Goal: Contribute content

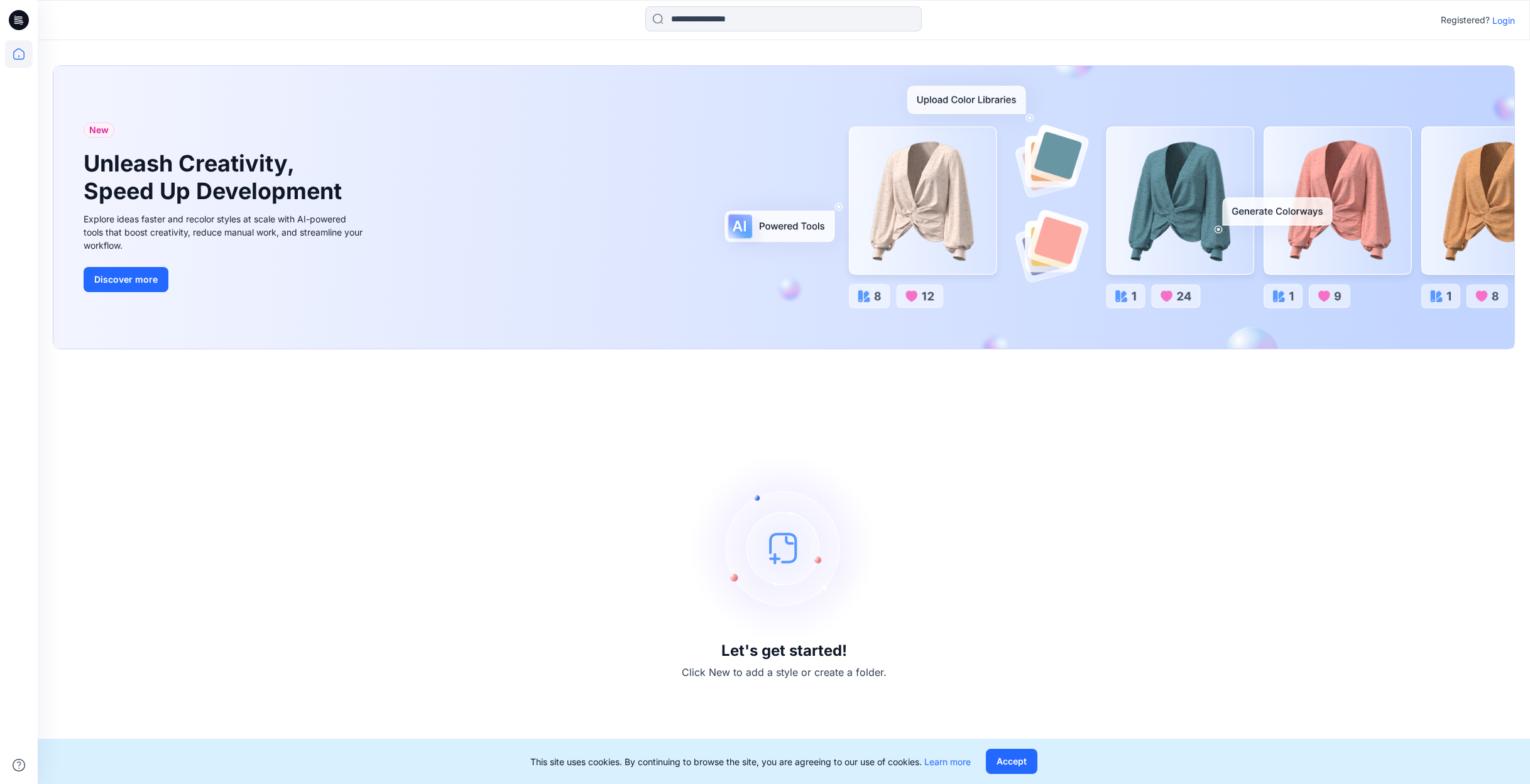
click at [1502, 18] on p "Login" at bounding box center [1504, 21] width 22 height 13
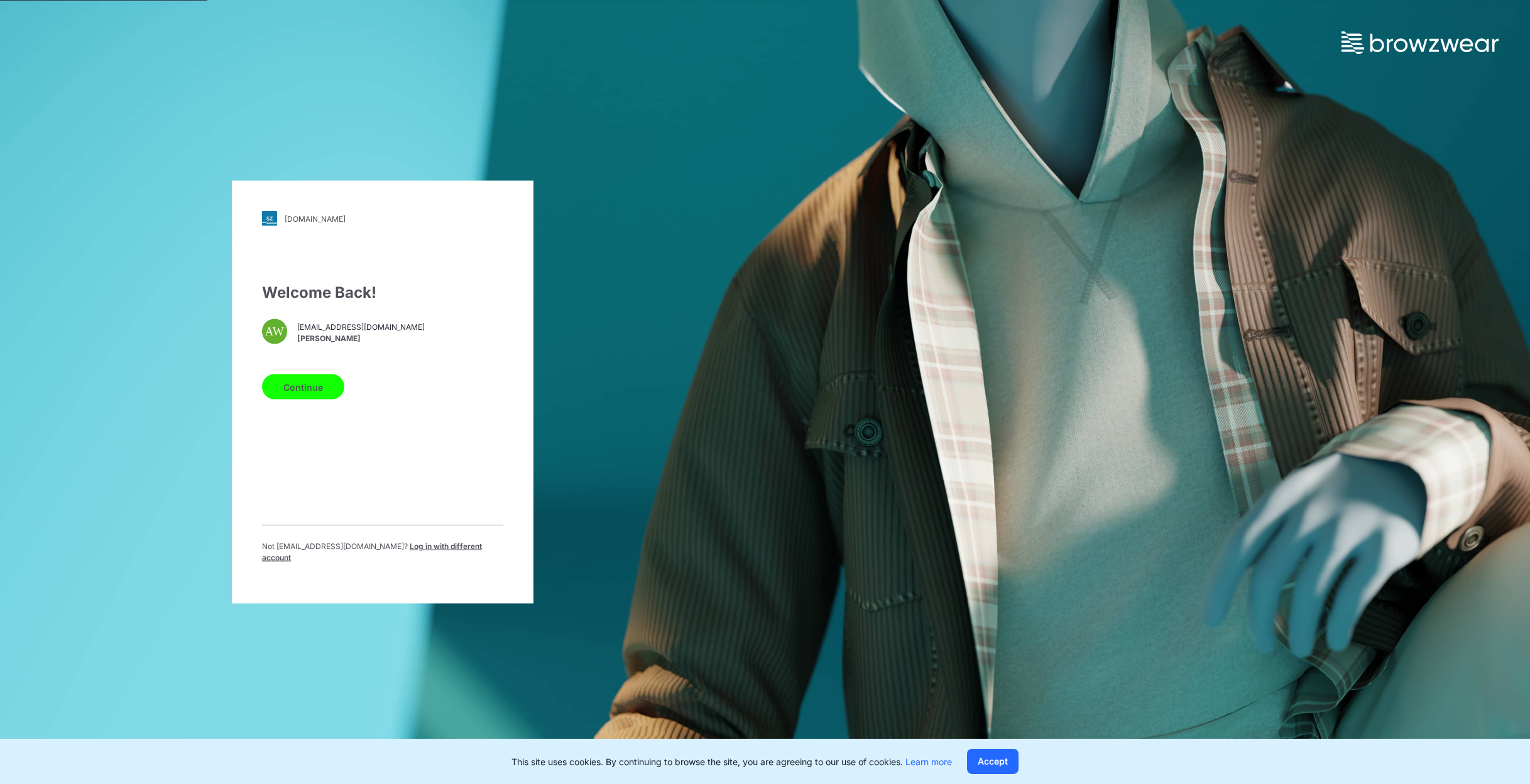
click at [310, 392] on button "Continue" at bounding box center [304, 387] width 82 height 25
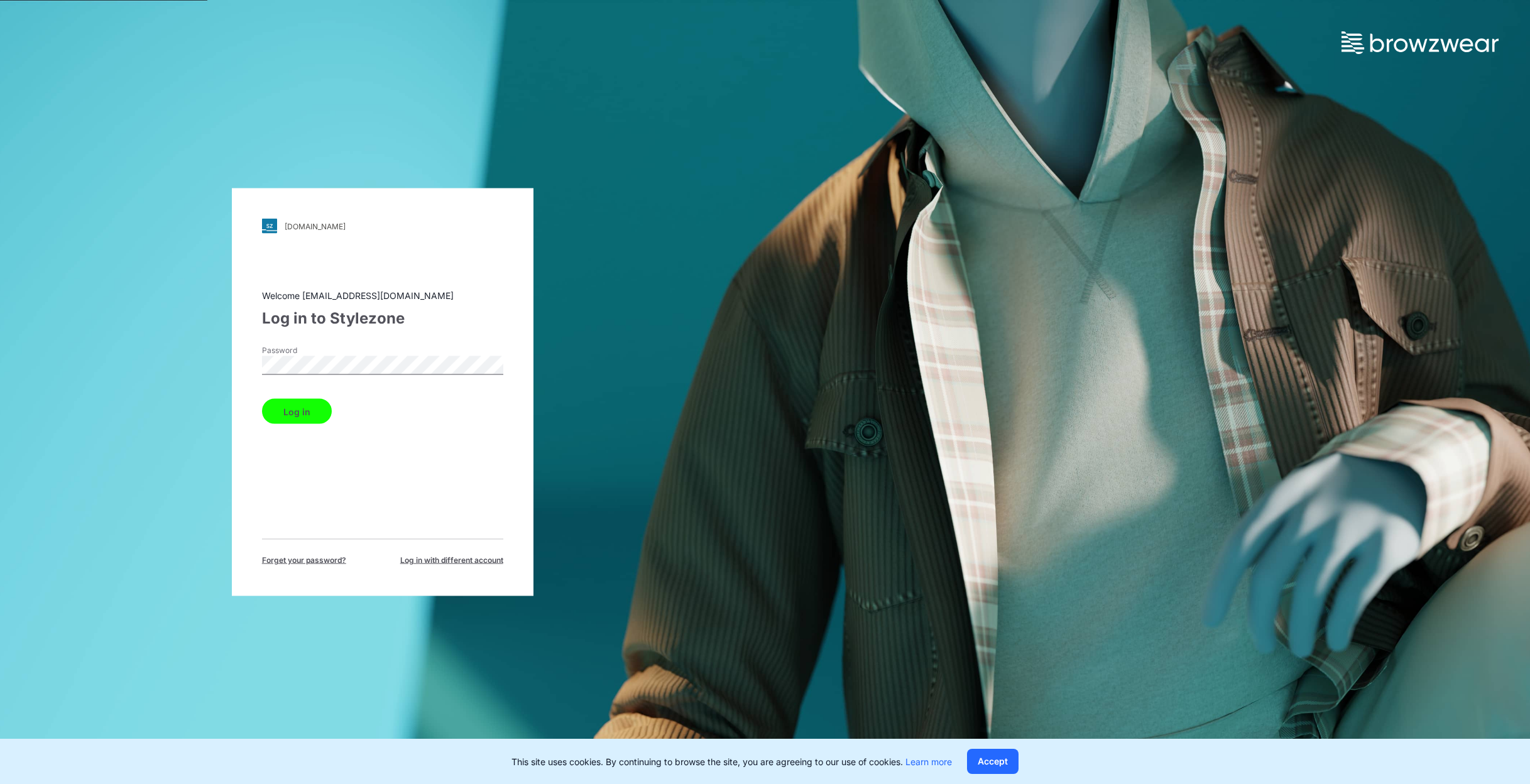
click at [262, 399] on button "Log in" at bounding box center [297, 411] width 69 height 25
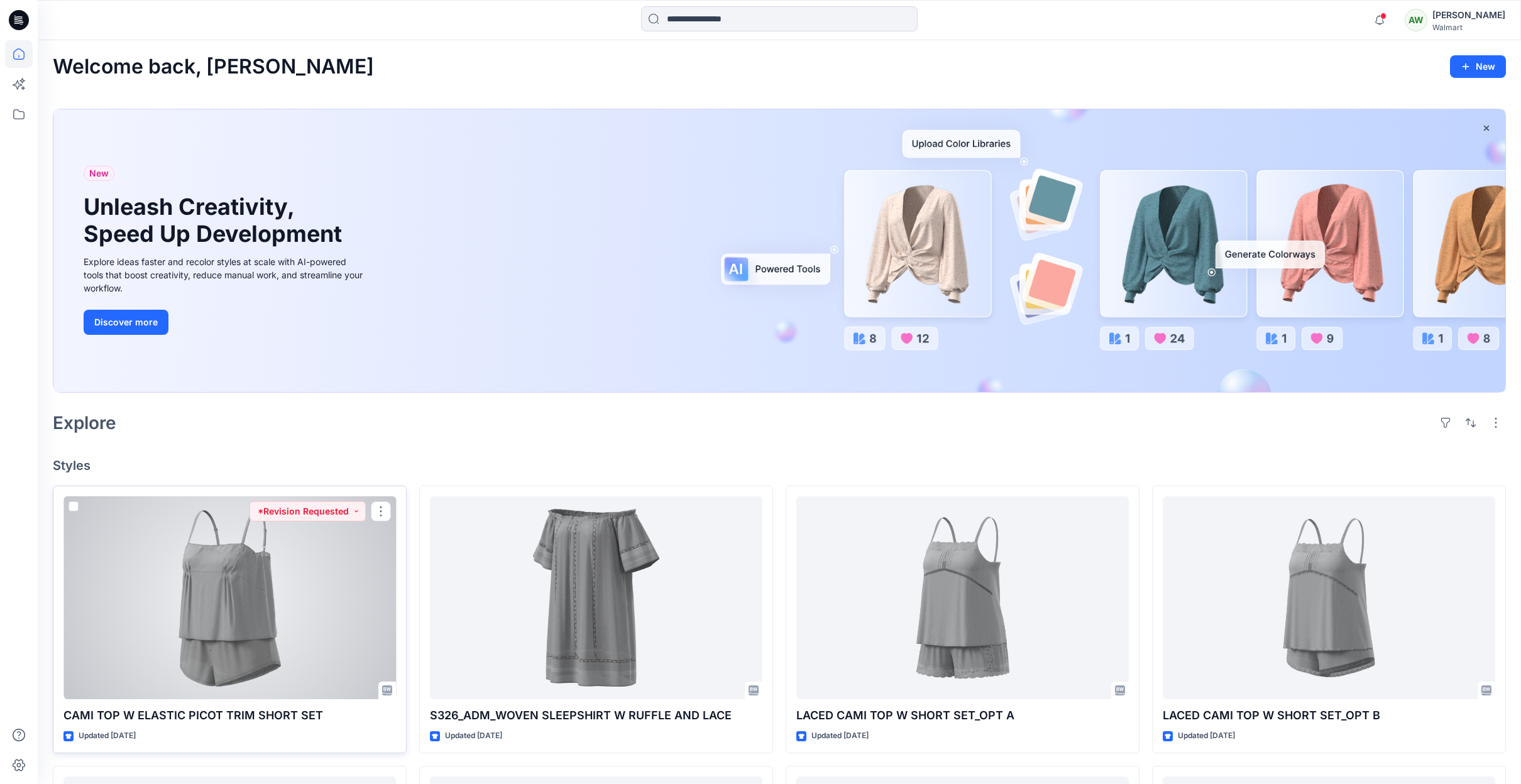
drag, startPoint x: 273, startPoint y: 617, endPoint x: 336, endPoint y: 536, distance: 102.6
click at [226, 646] on div at bounding box center [230, 598] width 333 height 203
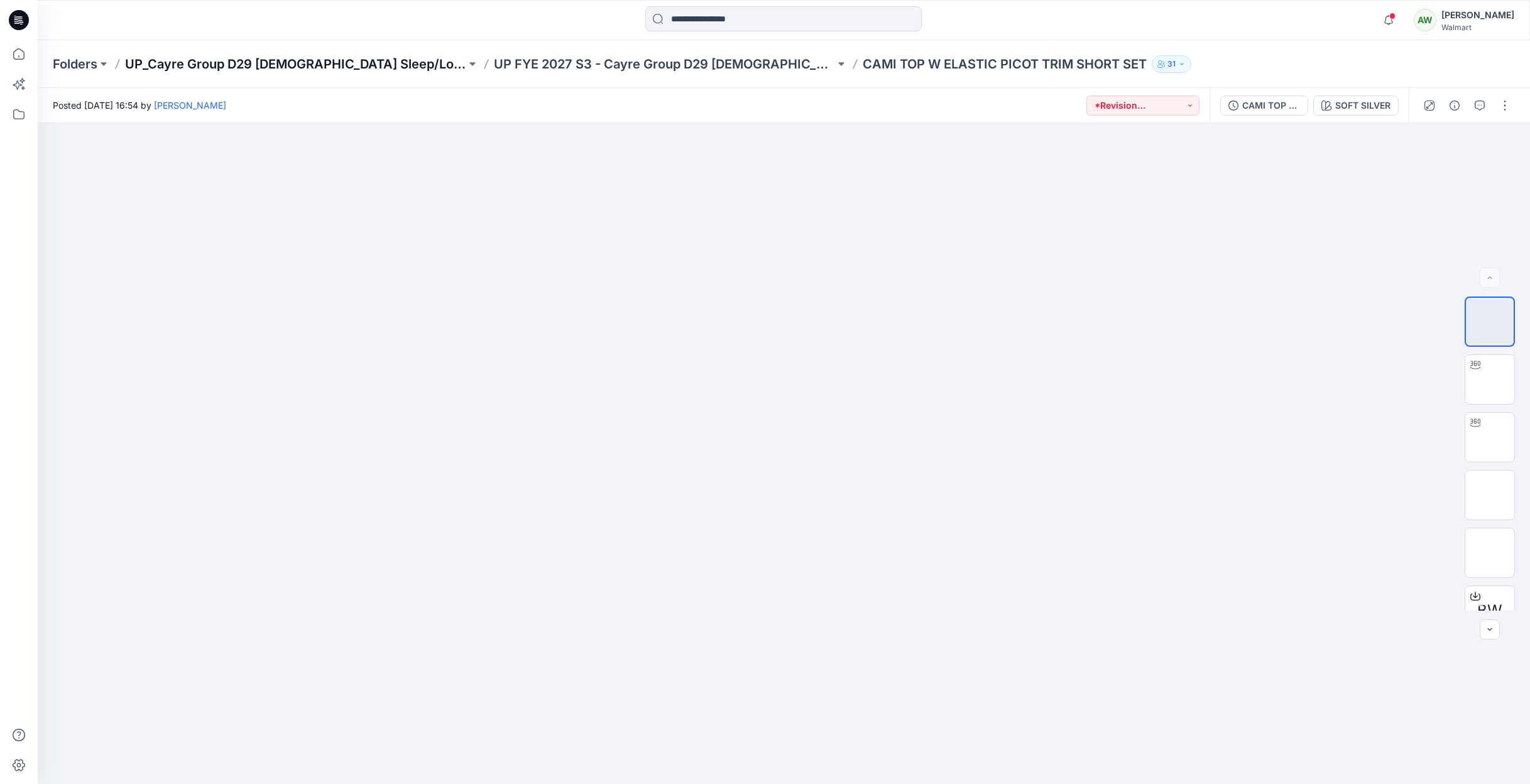
click at [369, 66] on p "UP_Cayre Group D29 [DEMOGRAPHIC_DATA] Sleep/Loungewear" at bounding box center [295, 64] width 341 height 18
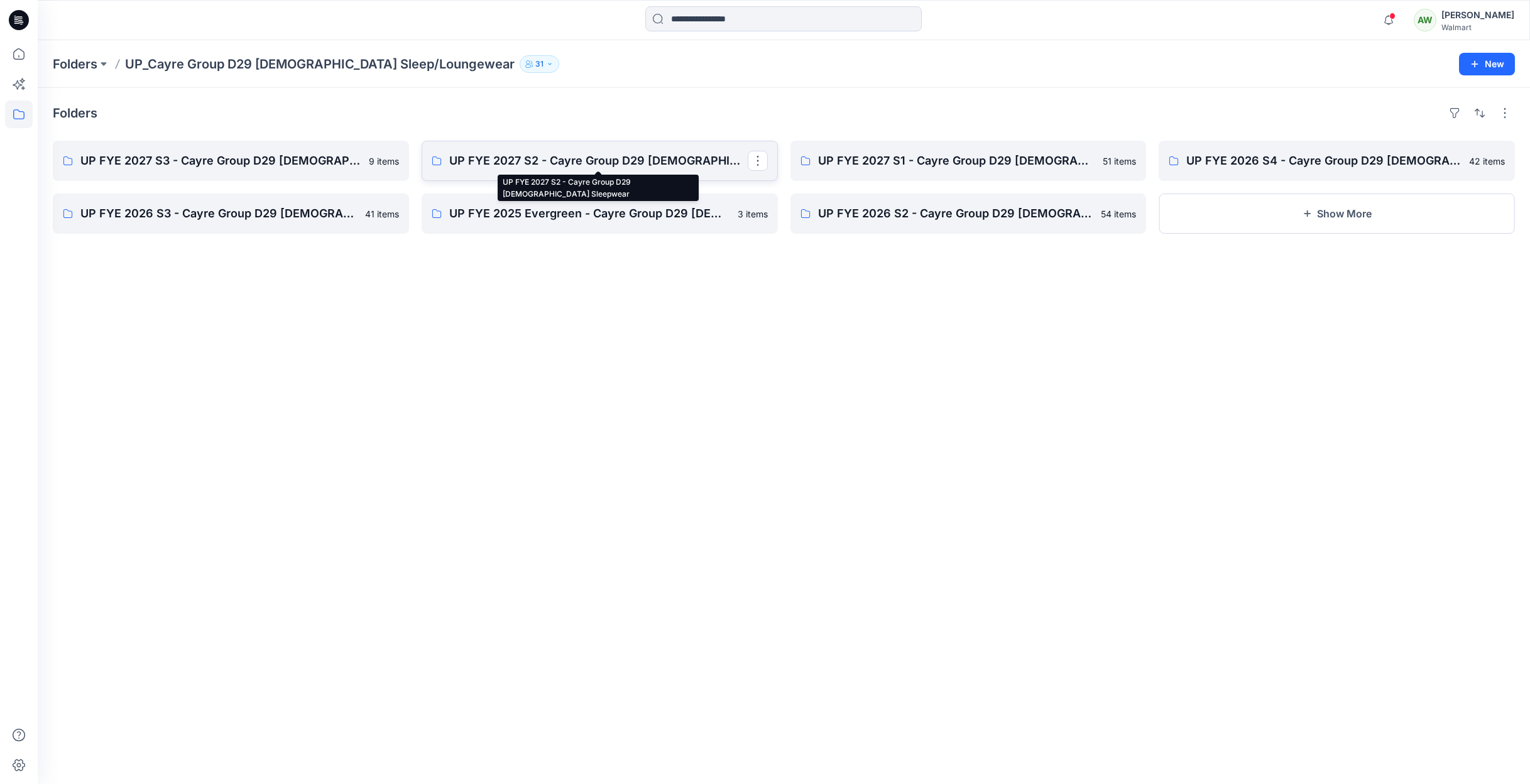
click at [519, 153] on p "UP FYE 2027 S2 - Cayre Group D29 Ladies Sleepwear" at bounding box center [599, 160] width 299 height 18
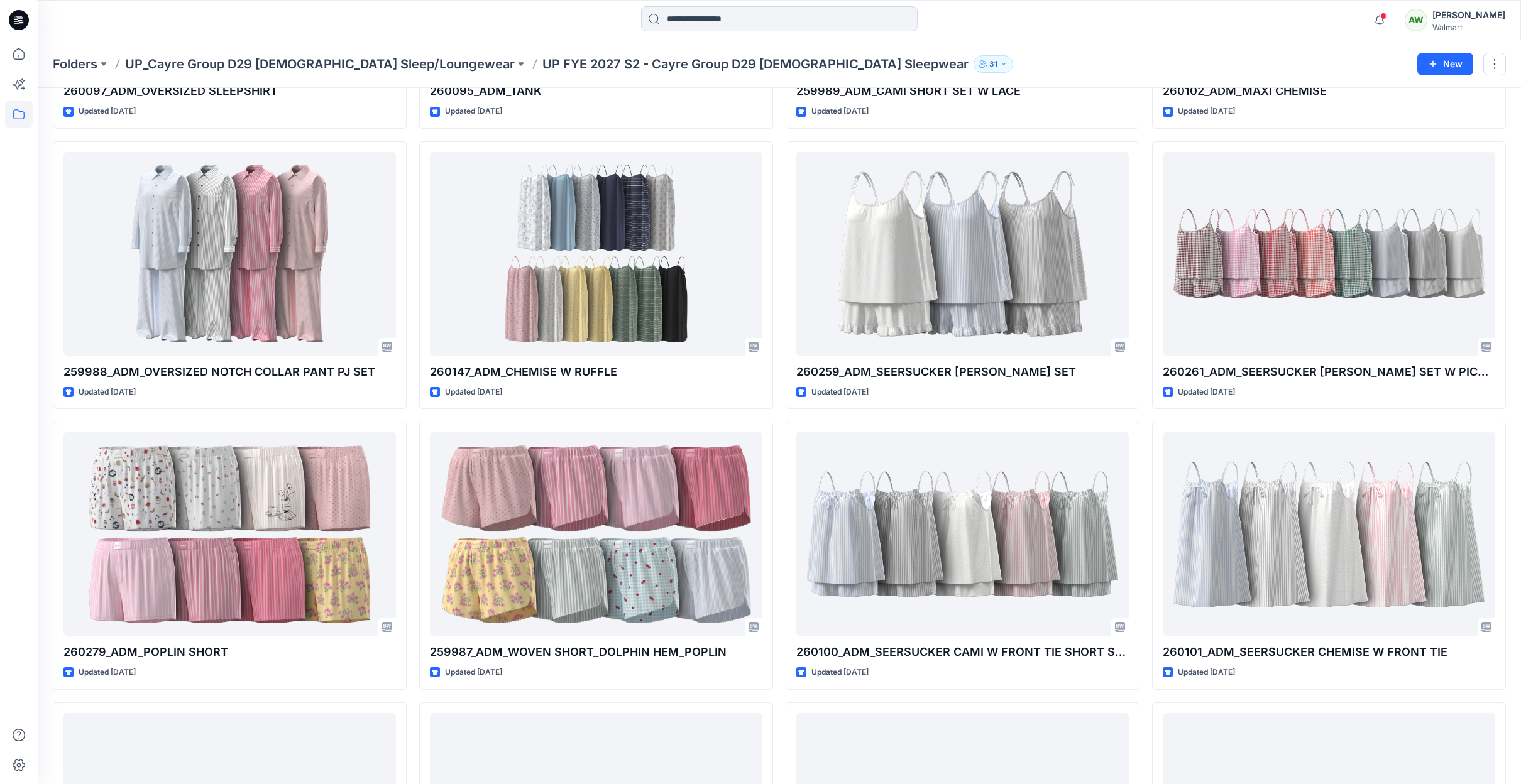
scroll to position [1685, 0]
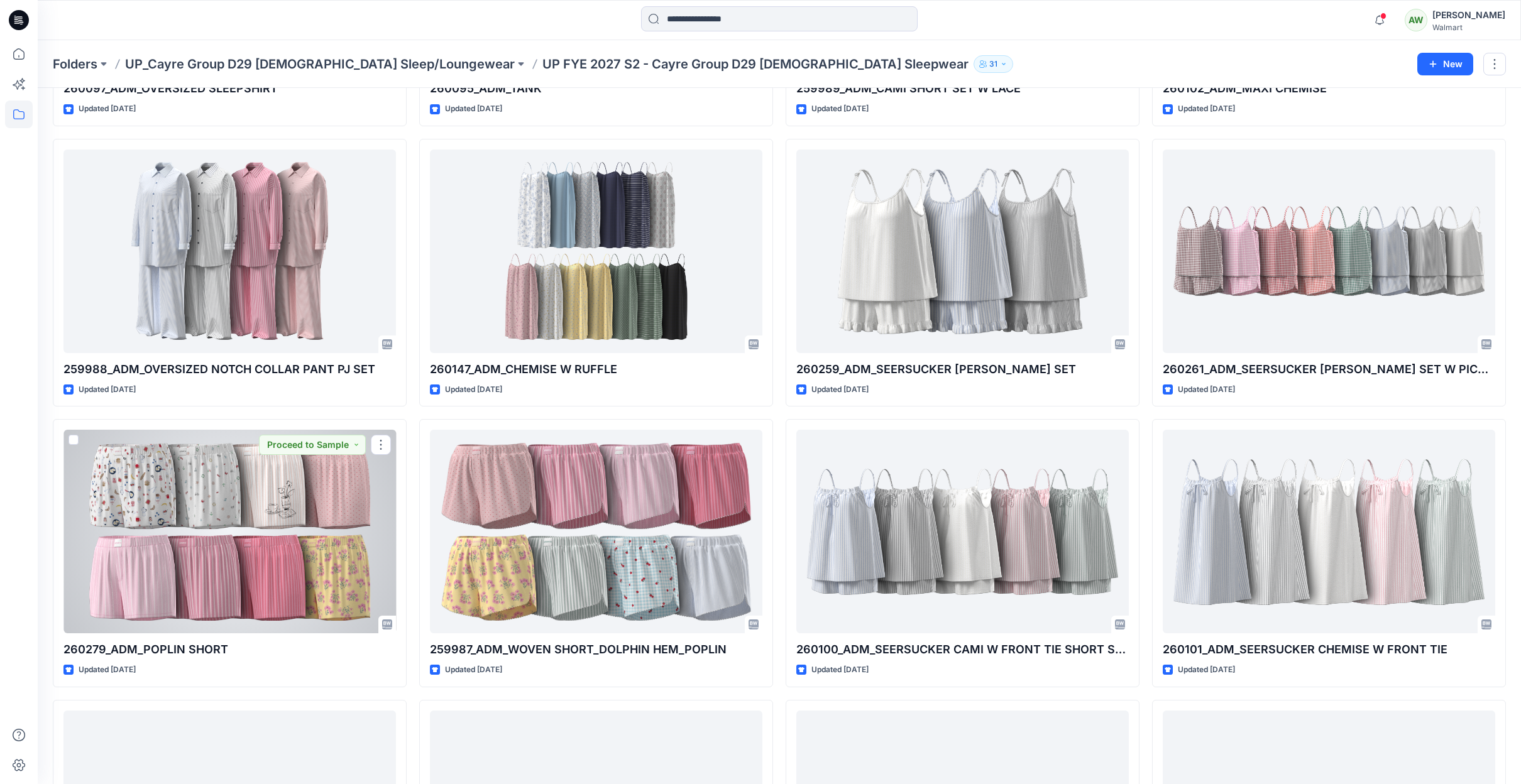
click at [293, 576] on div at bounding box center [230, 531] width 333 height 203
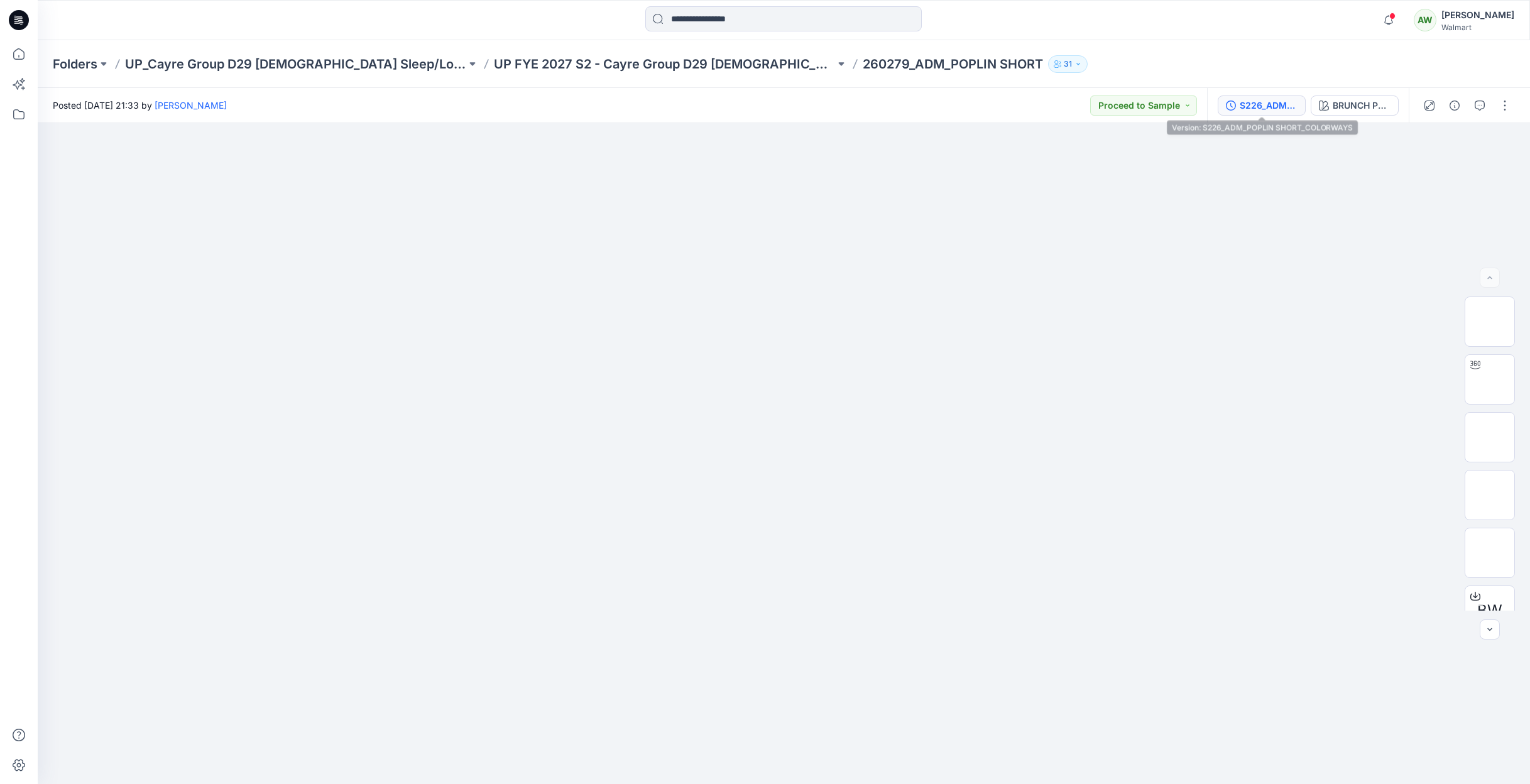
click at [1268, 104] on div "S226_ADM_POPLIN SHORT_COLORWAYS" at bounding box center [1269, 105] width 58 height 14
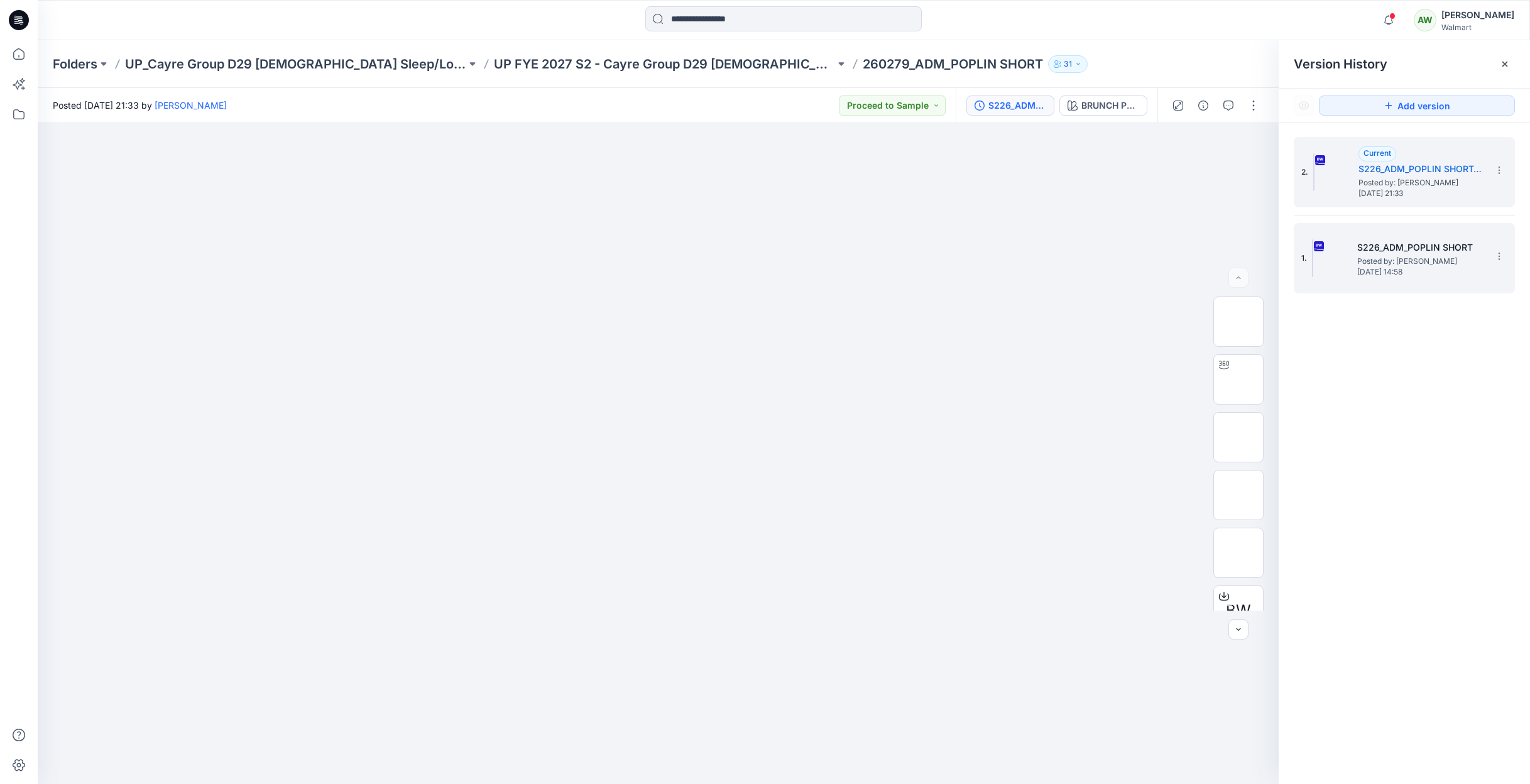
click at [1404, 264] on span "Posted by: [PERSON_NAME]" at bounding box center [1420, 260] width 126 height 12
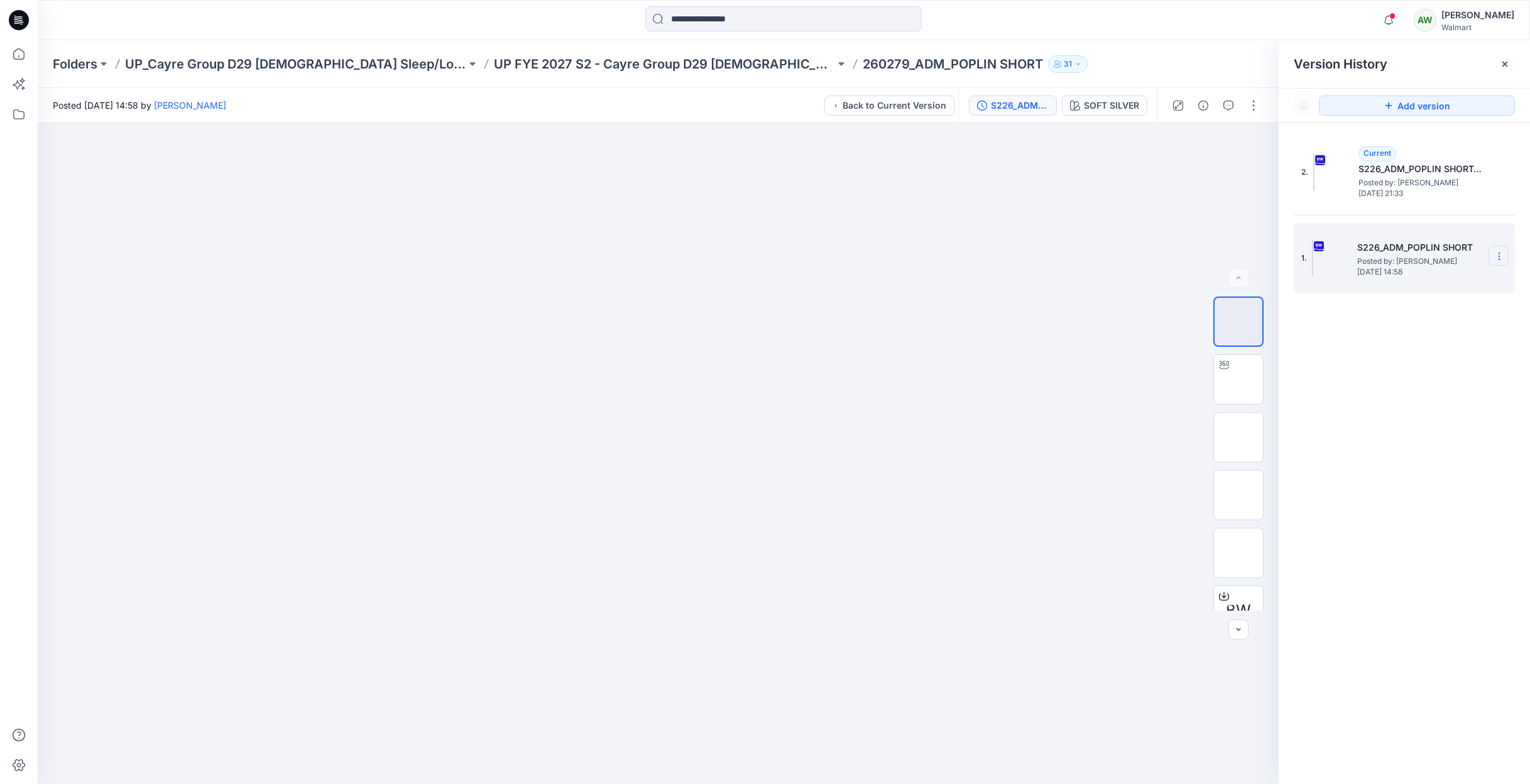
click at [1497, 259] on icon at bounding box center [1499, 256] width 10 height 10
click at [1439, 282] on span "Download Source BW File" at bounding box center [1435, 281] width 106 height 15
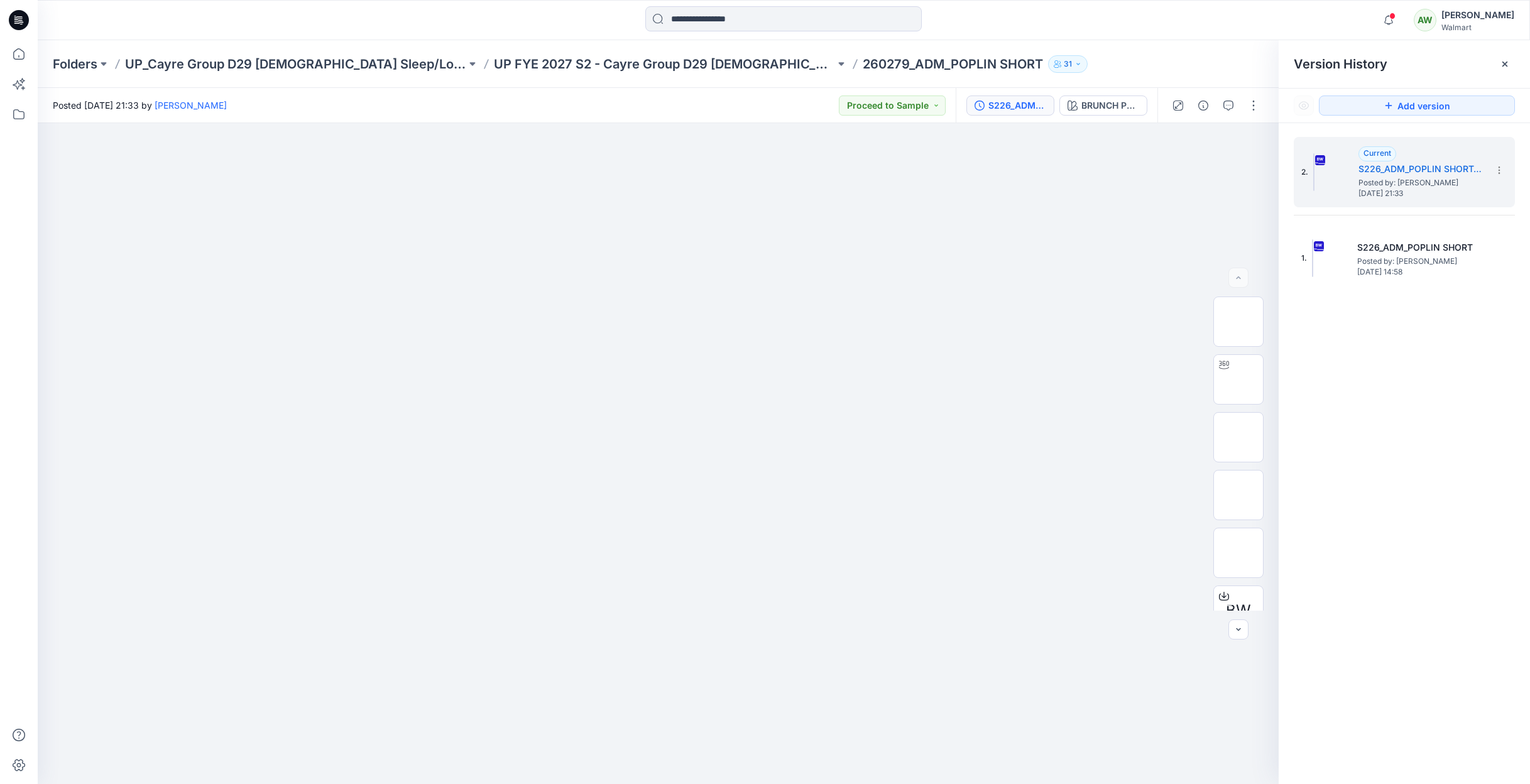
click at [1506, 65] on icon at bounding box center [1505, 64] width 10 height 10
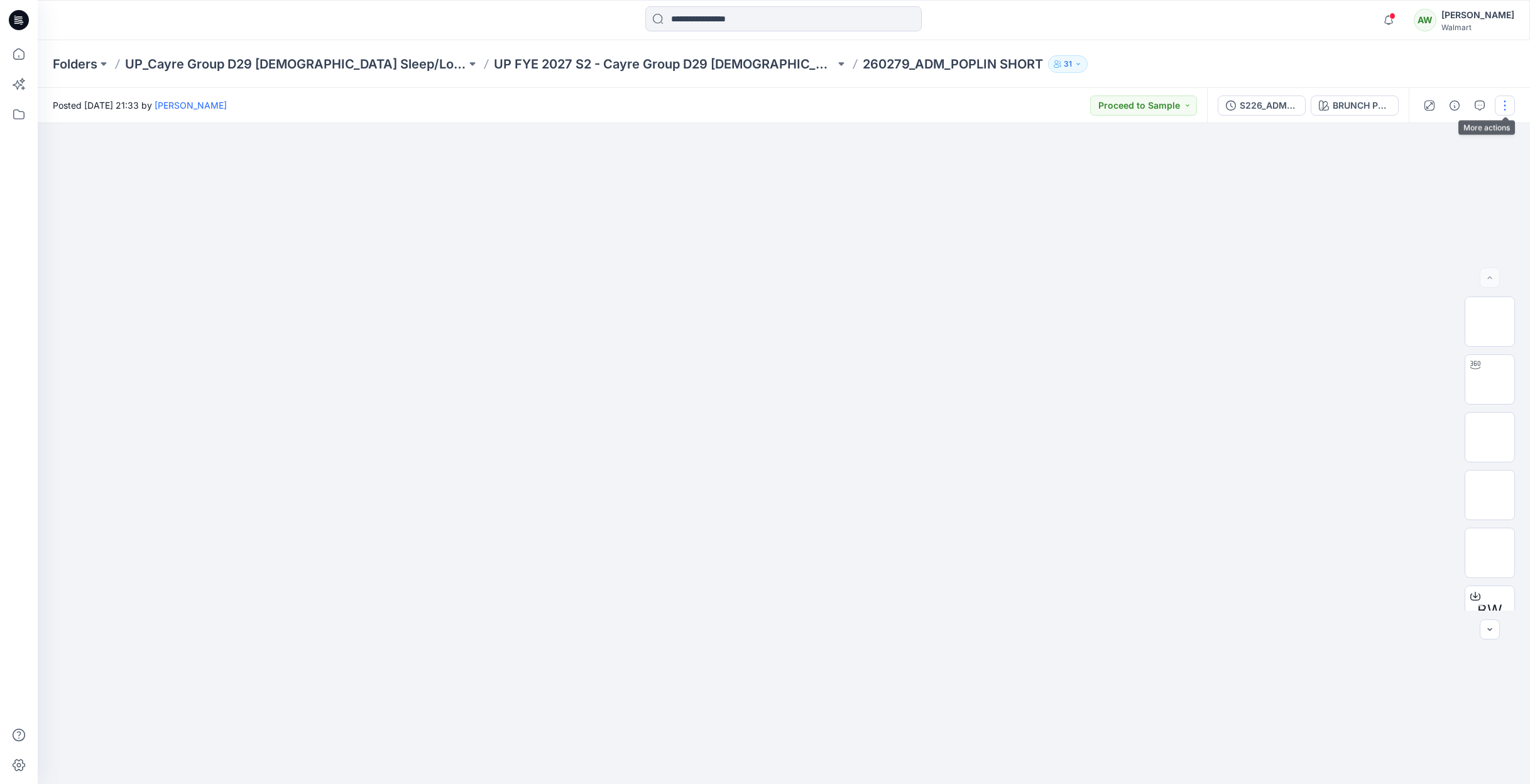
click at [1508, 105] on button "button" at bounding box center [1505, 105] width 20 height 20
click at [1449, 131] on button "Present" at bounding box center [1452, 134] width 115 height 23
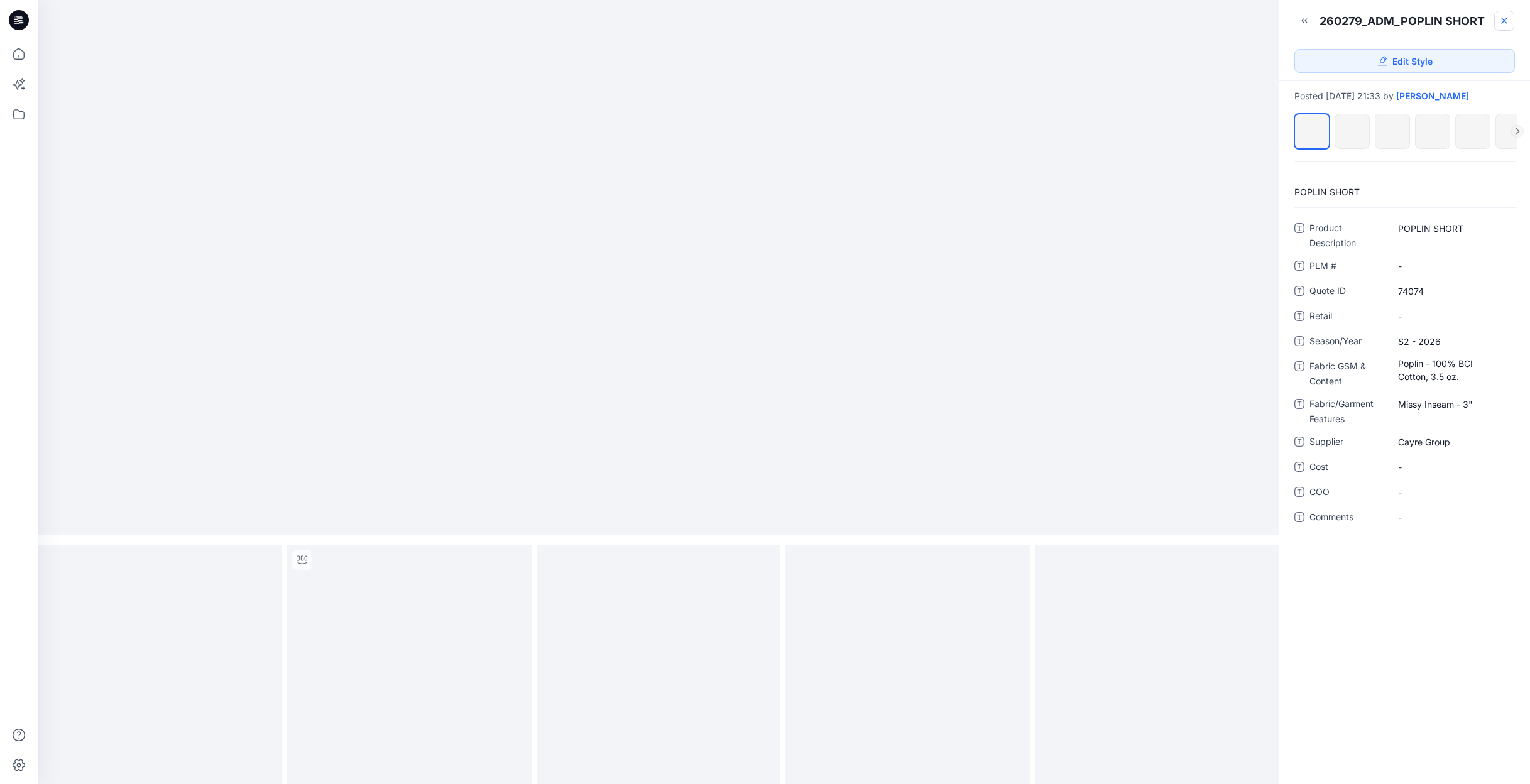
click at [1504, 21] on icon at bounding box center [1504, 20] width 5 height 5
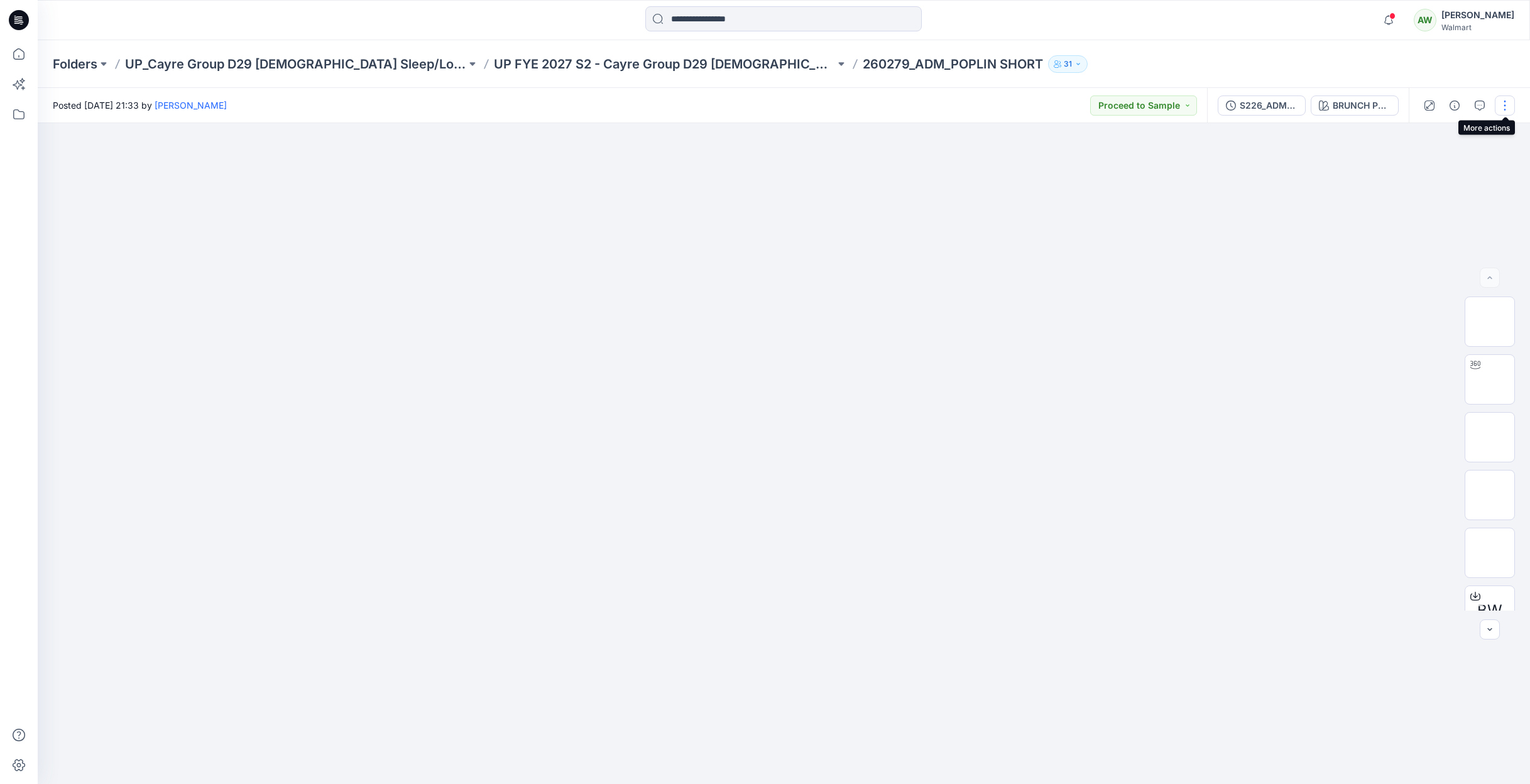
click at [1506, 102] on button "button" at bounding box center [1505, 105] width 20 height 20
click at [1443, 133] on p "Present" at bounding box center [1433, 135] width 32 height 13
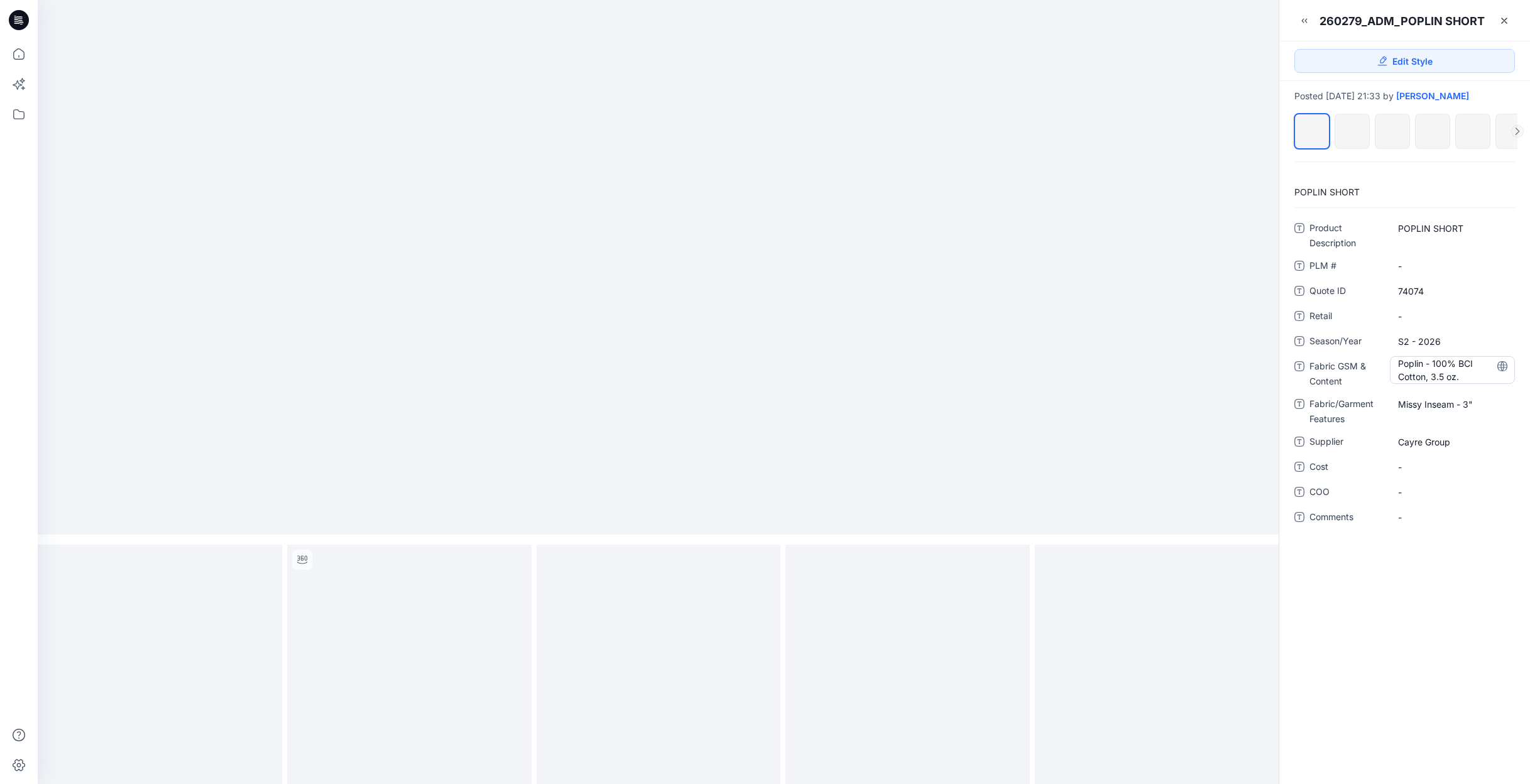
click at [1398, 360] on div "Poplin - 100% BCI Cotton, 3.5 oz." at bounding box center [1452, 370] width 125 height 28
drag, startPoint x: 1399, startPoint y: 360, endPoint x: 1513, endPoint y: 391, distance: 118.1
click at [1512, 398] on div "**********" at bounding box center [1404, 373] width 220 height 309
drag, startPoint x: 1467, startPoint y: 375, endPoint x: 1399, endPoint y: 343, distance: 75.2
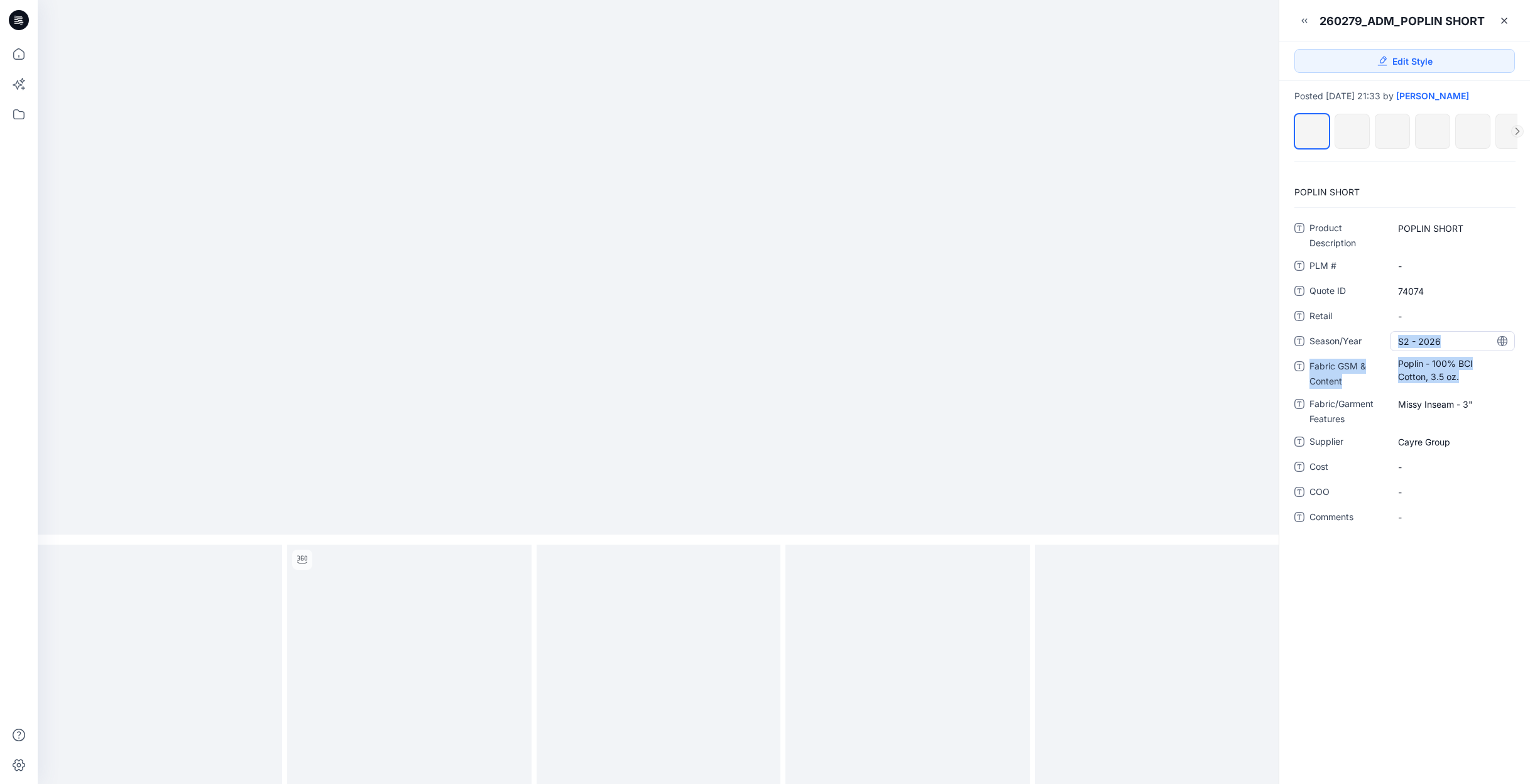
click at [1387, 348] on div "Product Description POPLIN SHORT PLM # - Quote ID 74074 Retail - Season/Year S2…" at bounding box center [1404, 373] width 220 height 309
click at [1472, 378] on Content "Poplin - 100% BCI Cotton, 3.5 oz." at bounding box center [1453, 370] width 109 height 26
drag, startPoint x: 1471, startPoint y: 378, endPoint x: 1433, endPoint y: 372, distance: 38.5
click at [1383, 355] on div "**********" at bounding box center [1404, 373] width 220 height 309
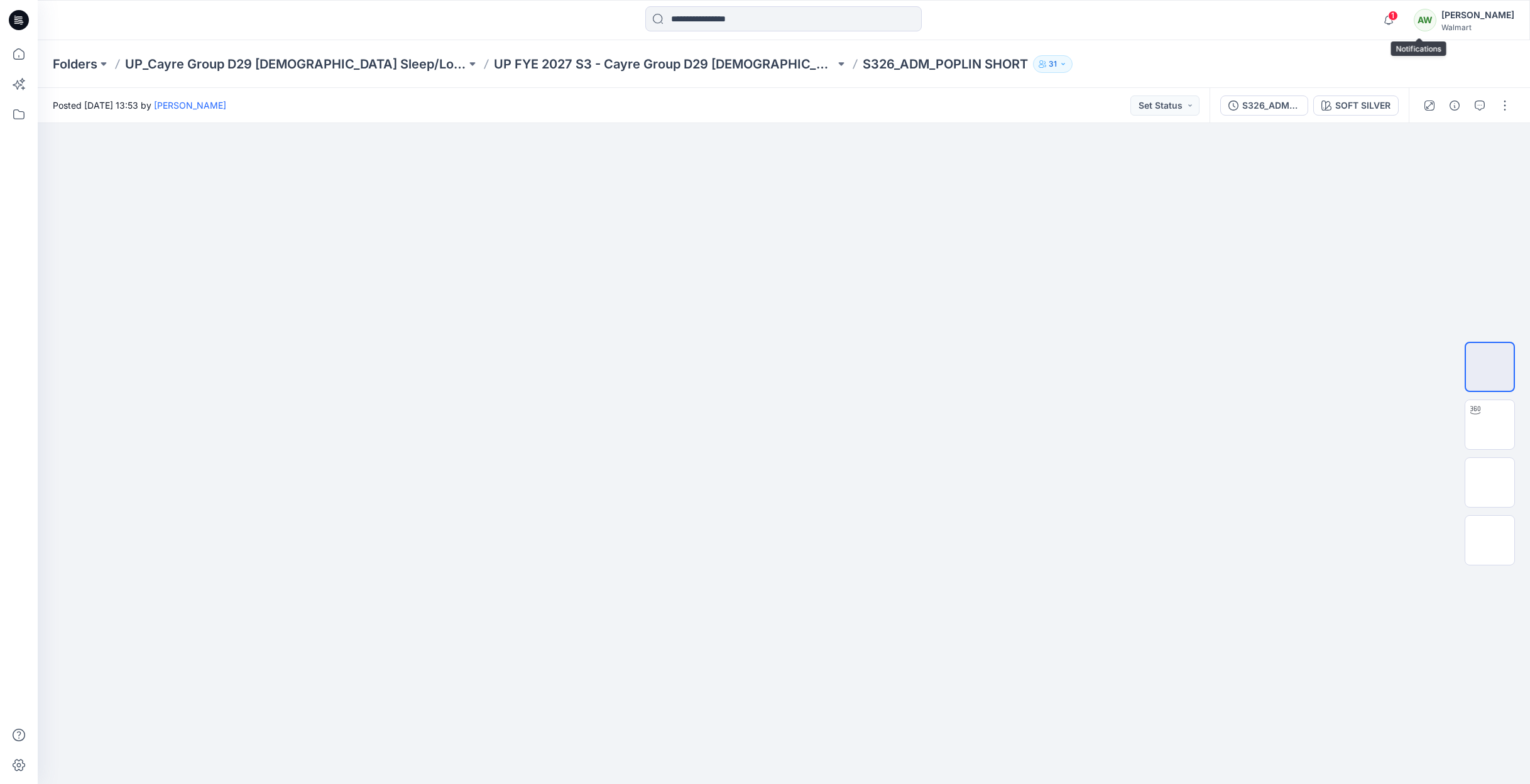
click at [1399, 17] on span "1" at bounding box center [1393, 15] width 10 height 10
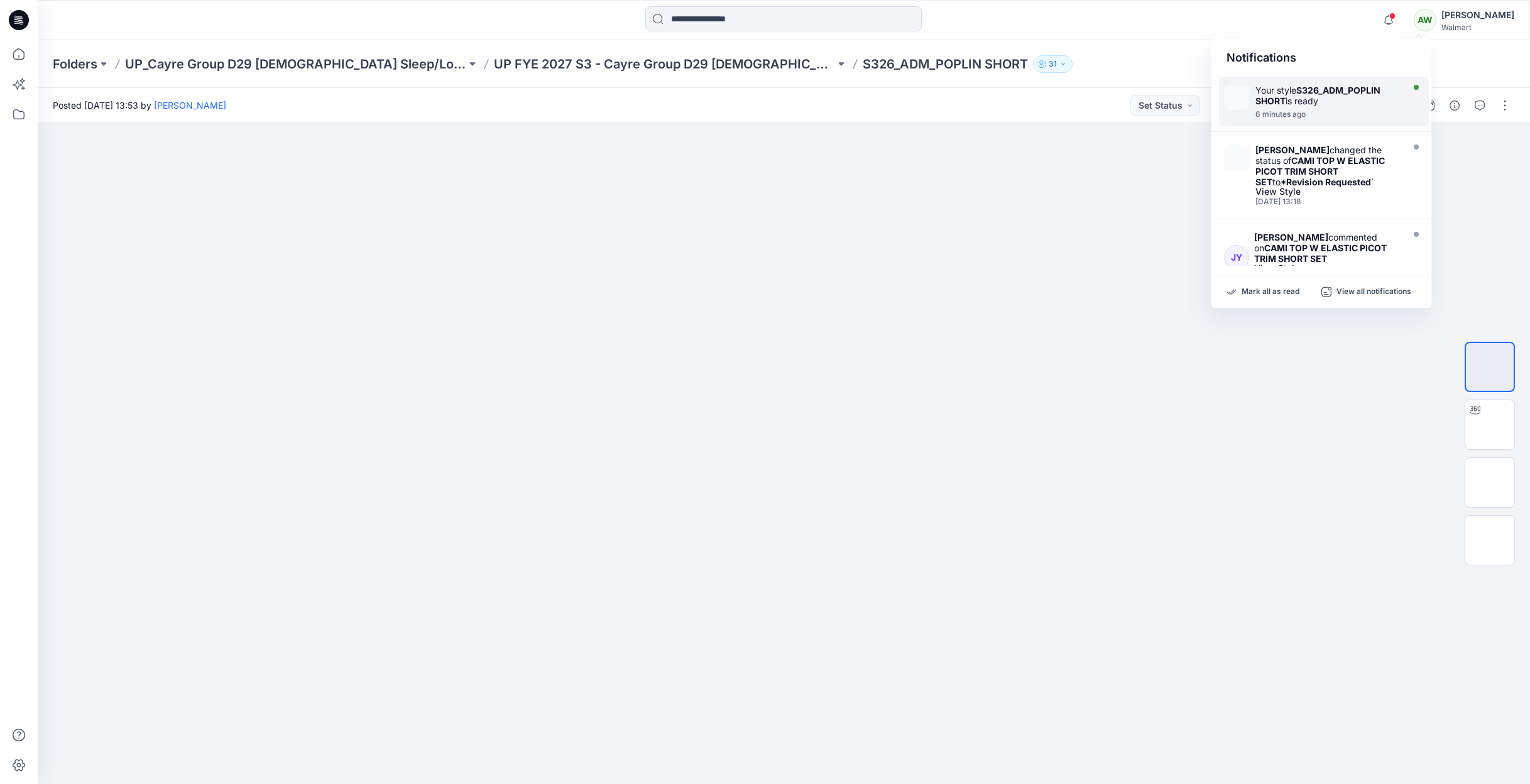
click at [1391, 92] on div "Your style S326_ADM_POPLIN SHORT is ready" at bounding box center [1328, 96] width 144 height 22
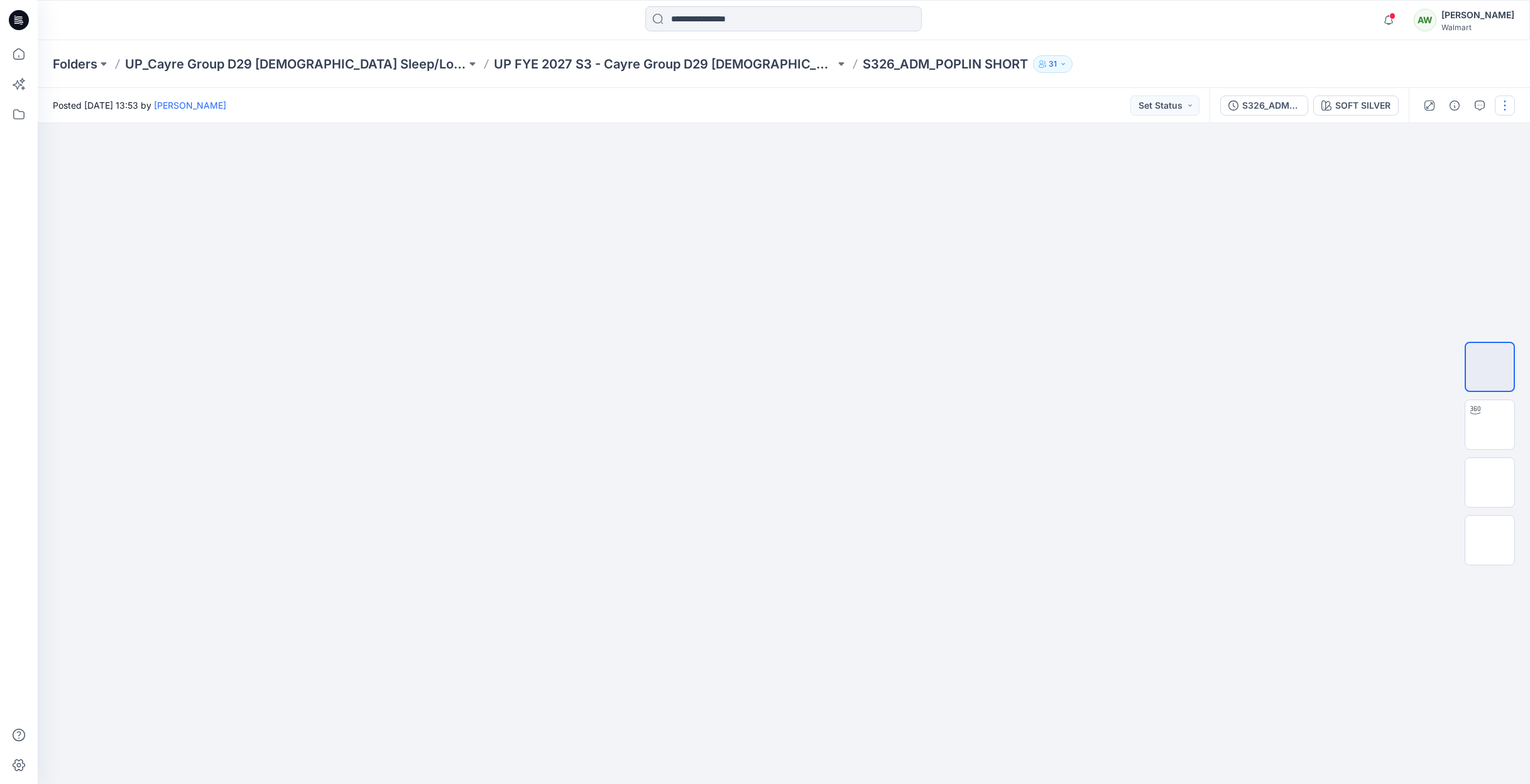
click at [1506, 98] on button "button" at bounding box center [1505, 105] width 20 height 20
click at [1438, 133] on p "Present" at bounding box center [1433, 135] width 32 height 13
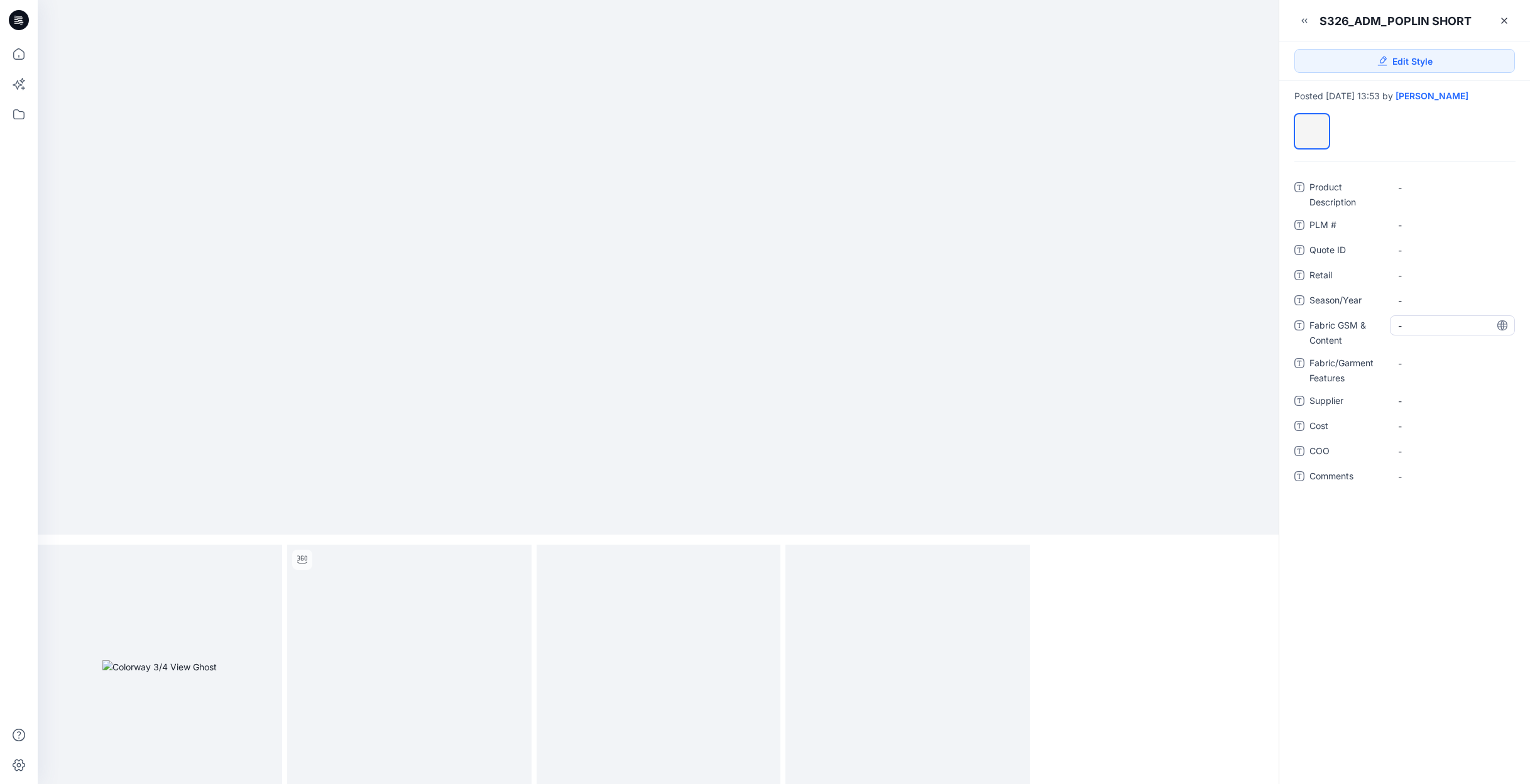
click at [1442, 321] on Content "-" at bounding box center [1453, 326] width 109 height 13
drag, startPoint x: 1427, startPoint y: 320, endPoint x: 1434, endPoint y: 319, distance: 7.1
click at [1427, 320] on textarea "**********" at bounding box center [1452, 325] width 125 height 20
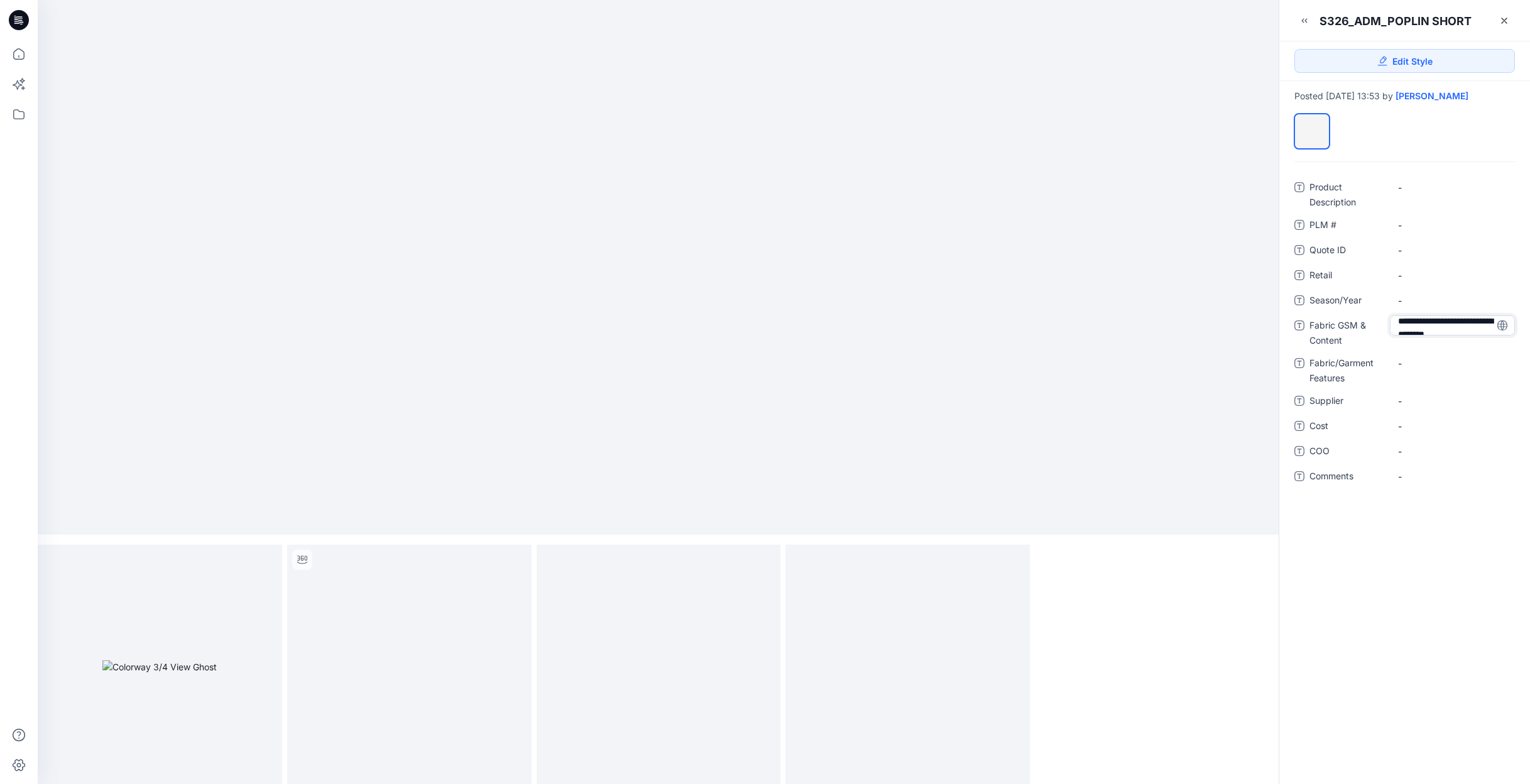
type textarea "**********"
drag, startPoint x: 1489, startPoint y: 326, endPoint x: 1492, endPoint y: 319, distance: 7.6
click at [1489, 326] on textarea "**********" at bounding box center [1452, 325] width 125 height 20
click at [1444, 187] on Description "-" at bounding box center [1453, 187] width 109 height 13
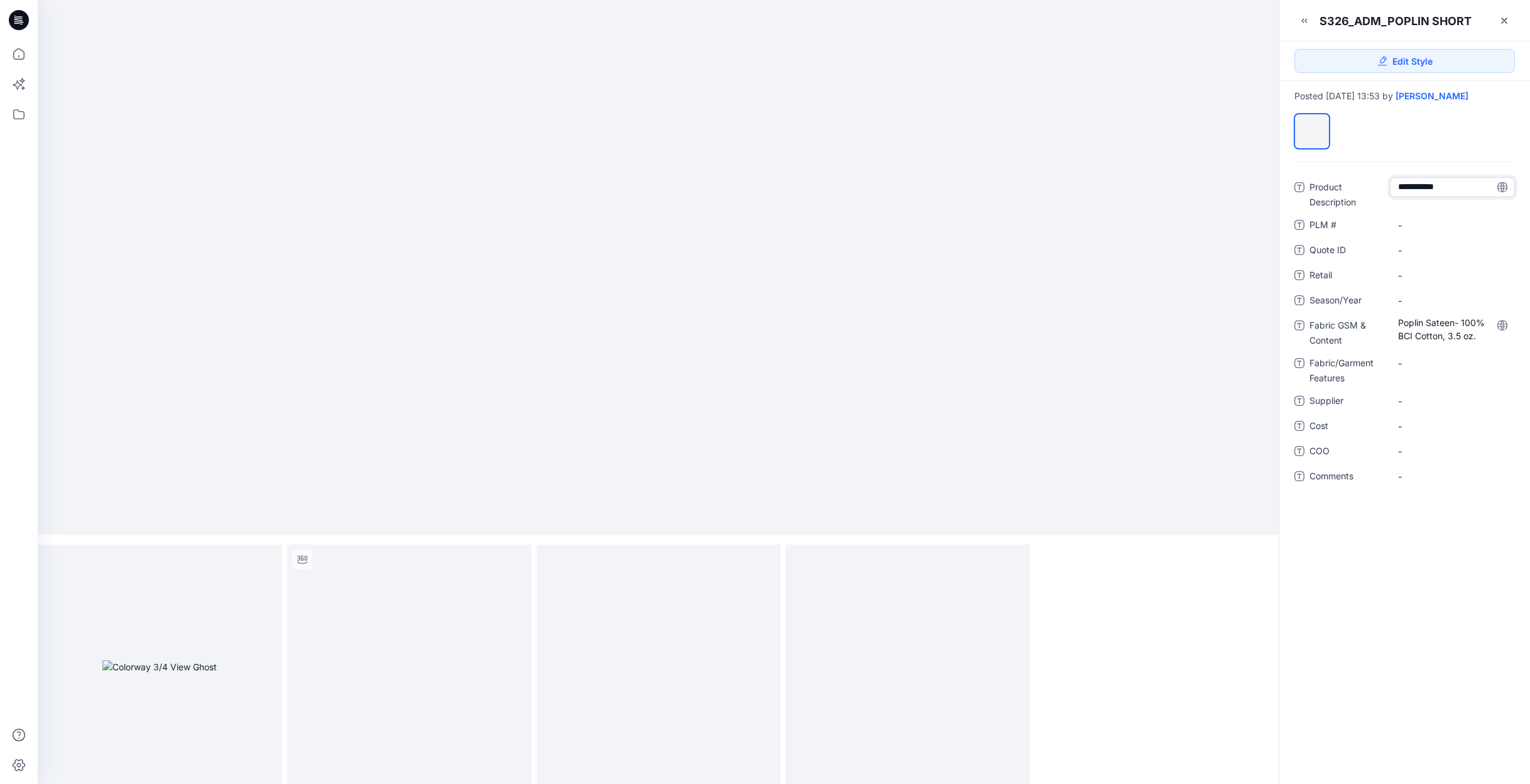
type textarea "**********"
click at [1438, 302] on span "-" at bounding box center [1453, 301] width 109 height 13
type textarea "*********"
click at [1431, 372] on div "-" at bounding box center [1452, 369] width 125 height 33
click at [1433, 367] on Features "-" at bounding box center [1453, 363] width 109 height 13
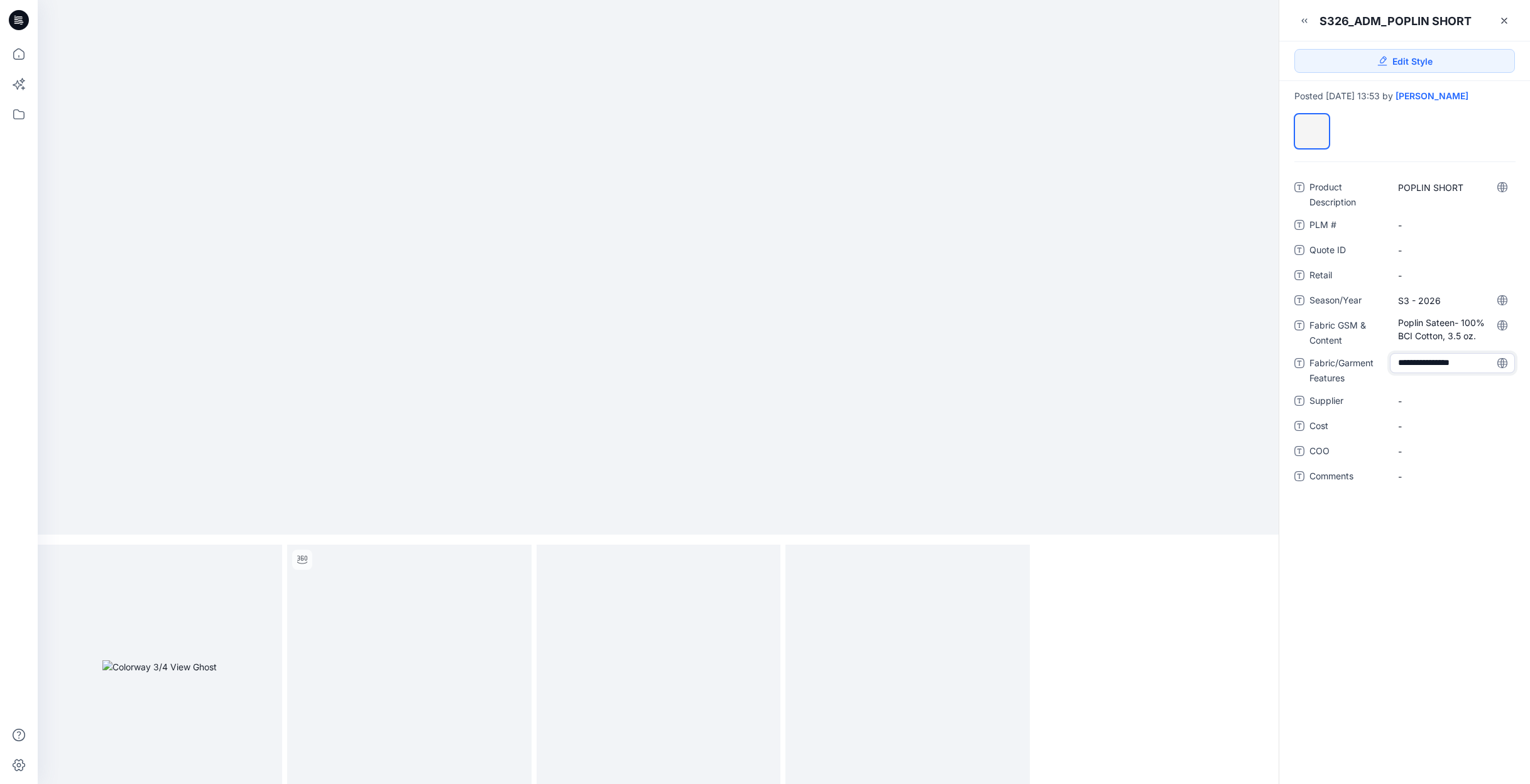
type textarea "**********"
click at [1463, 401] on span "-" at bounding box center [1453, 401] width 109 height 13
type textarea "**********"
click at [1511, 18] on link at bounding box center [1504, 20] width 20 height 20
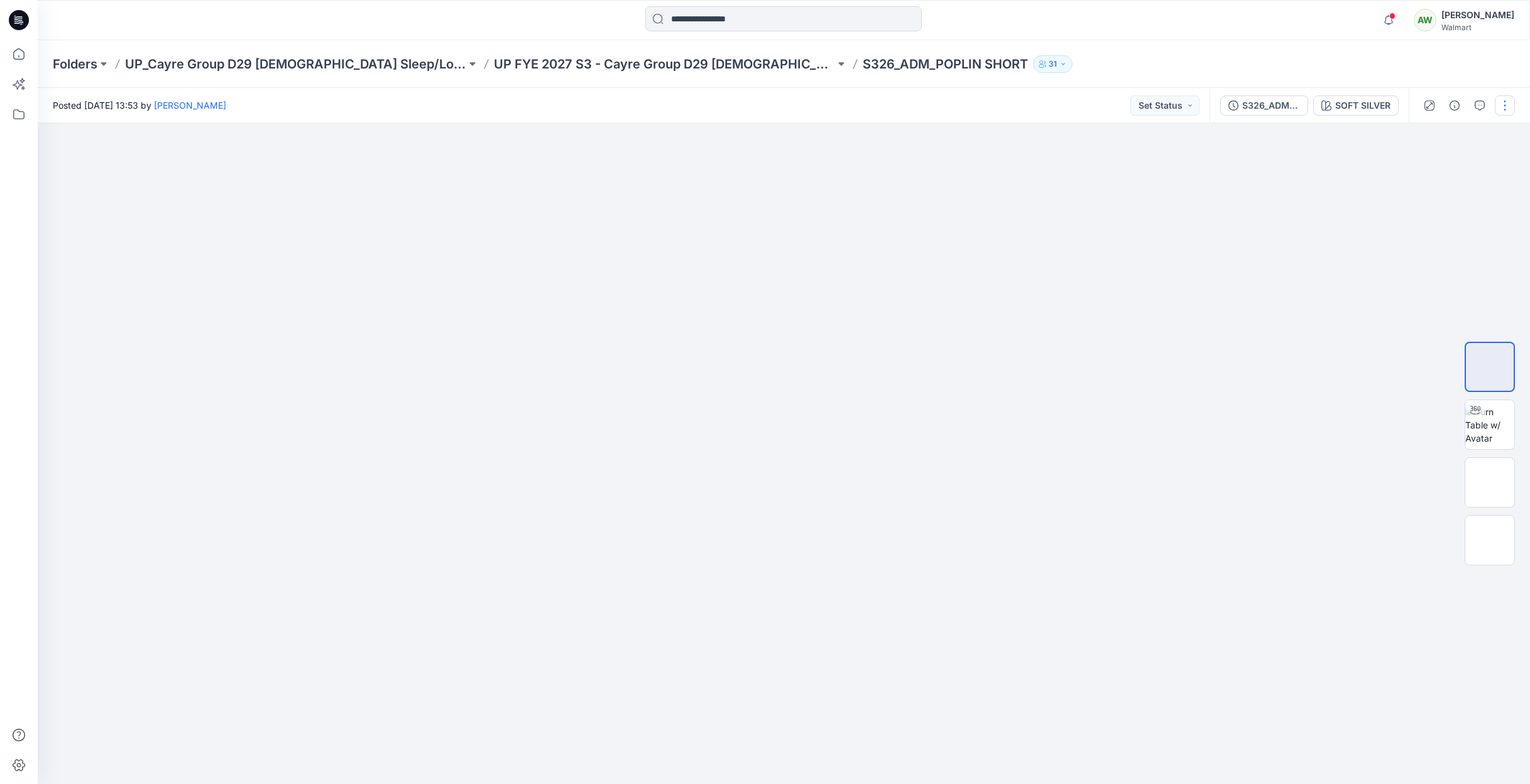
click at [1504, 106] on button "button" at bounding box center [1505, 105] width 20 height 20
click at [1422, 170] on p "Edit" at bounding box center [1425, 170] width 16 height 13
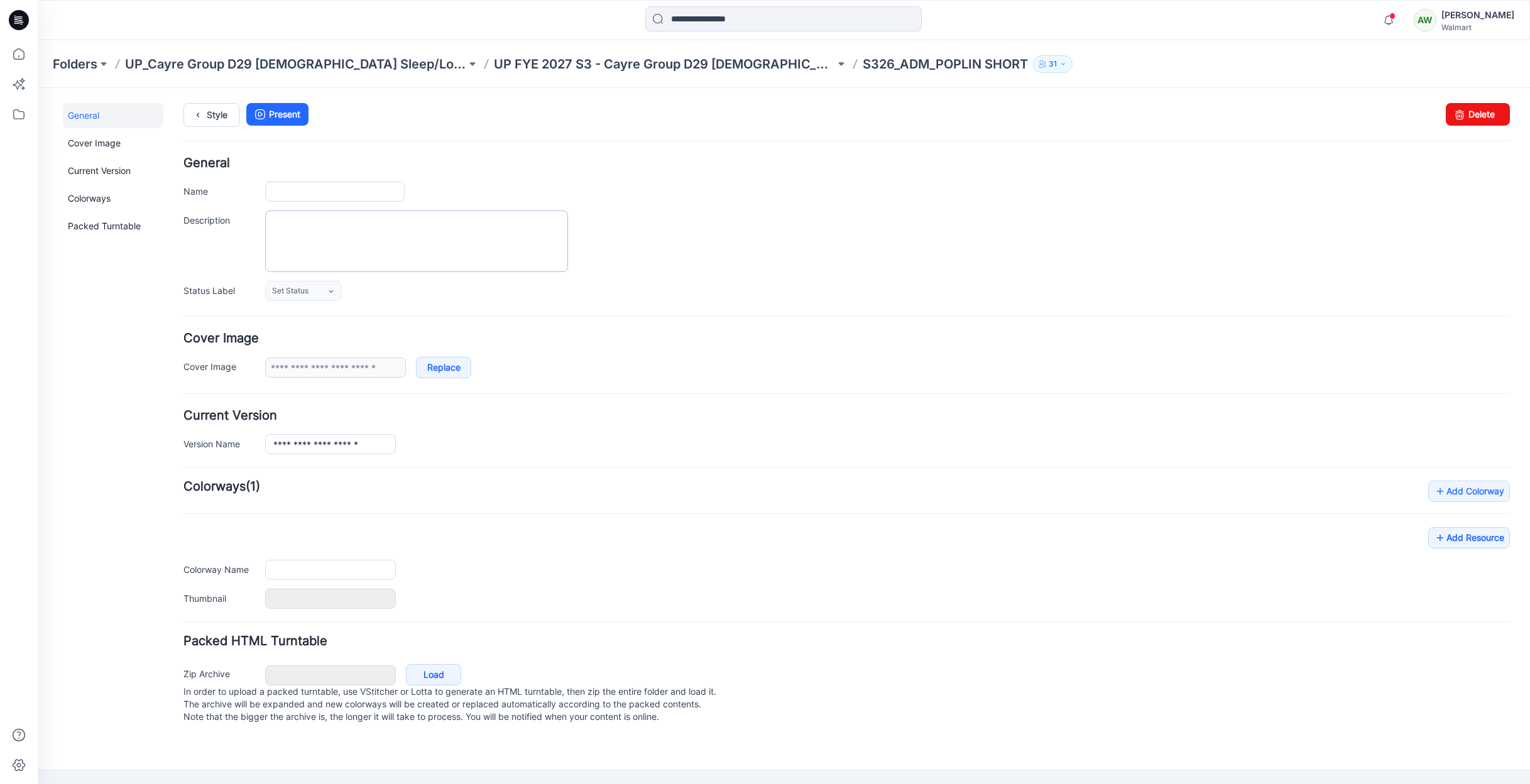
type input "**********"
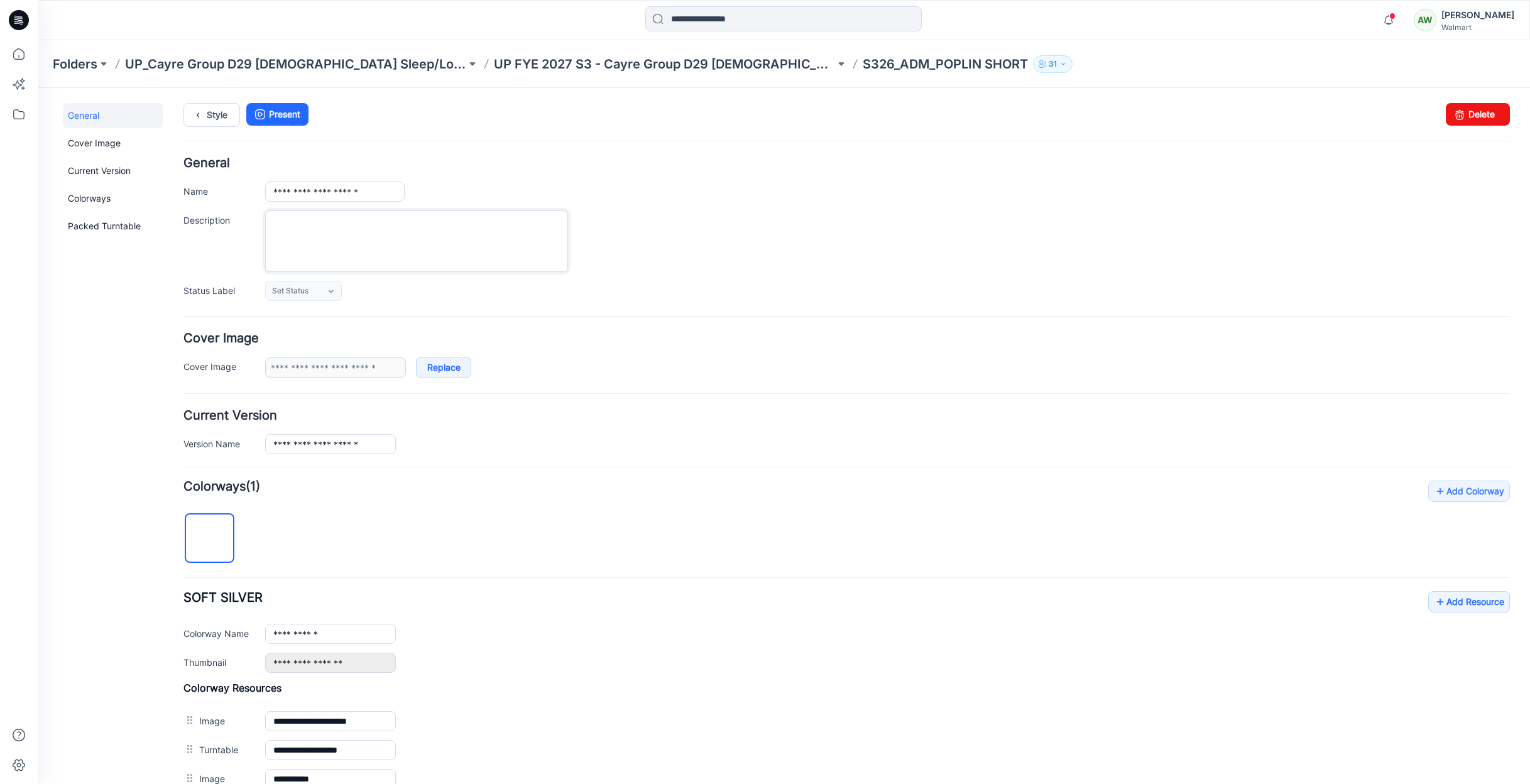
drag, startPoint x: 391, startPoint y: 230, endPoint x: 389, endPoint y: 218, distance: 12.2
click at [390, 229] on textarea "Description" at bounding box center [416, 242] width 303 height 62
type textarea "*"
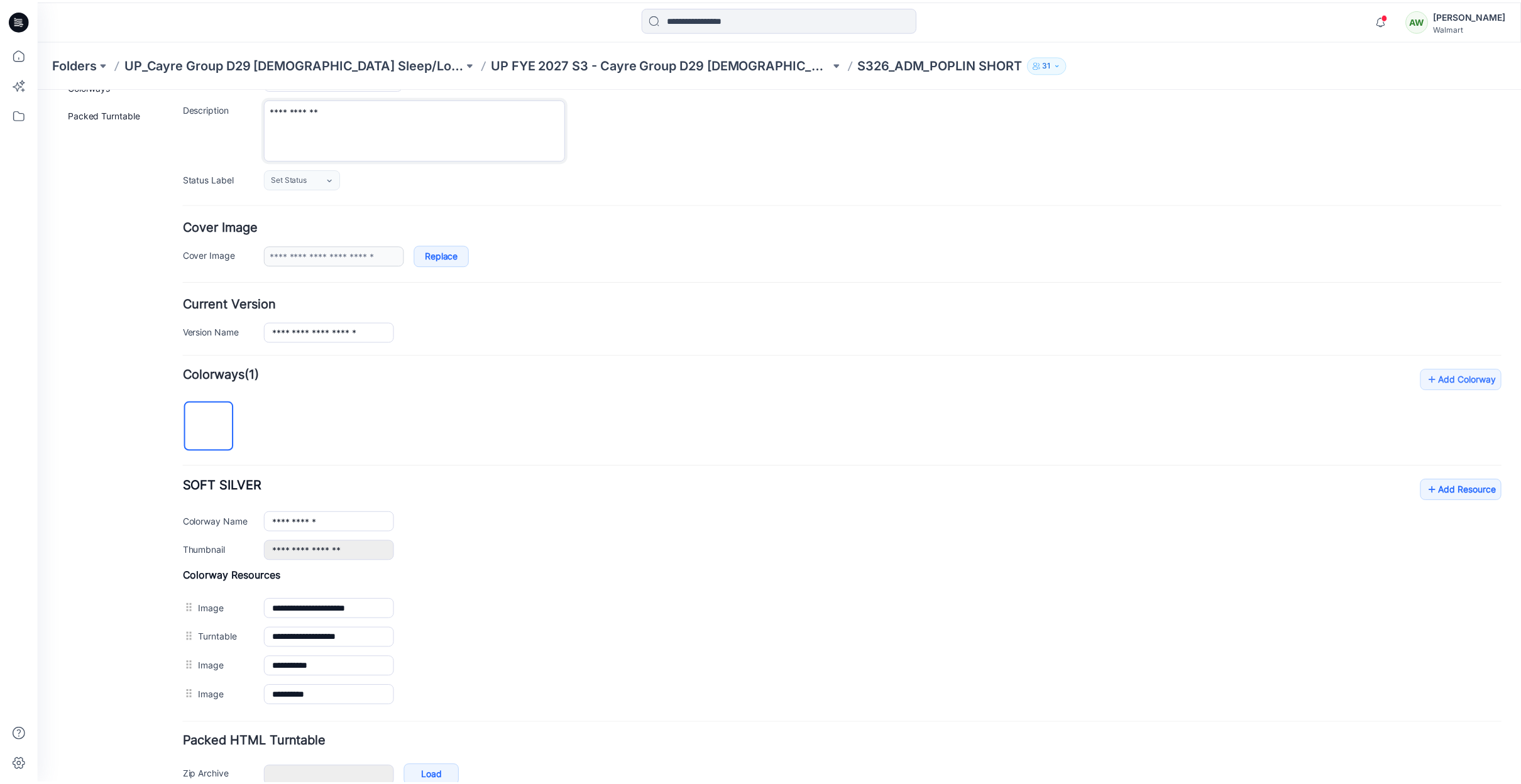
scroll to position [183, 0]
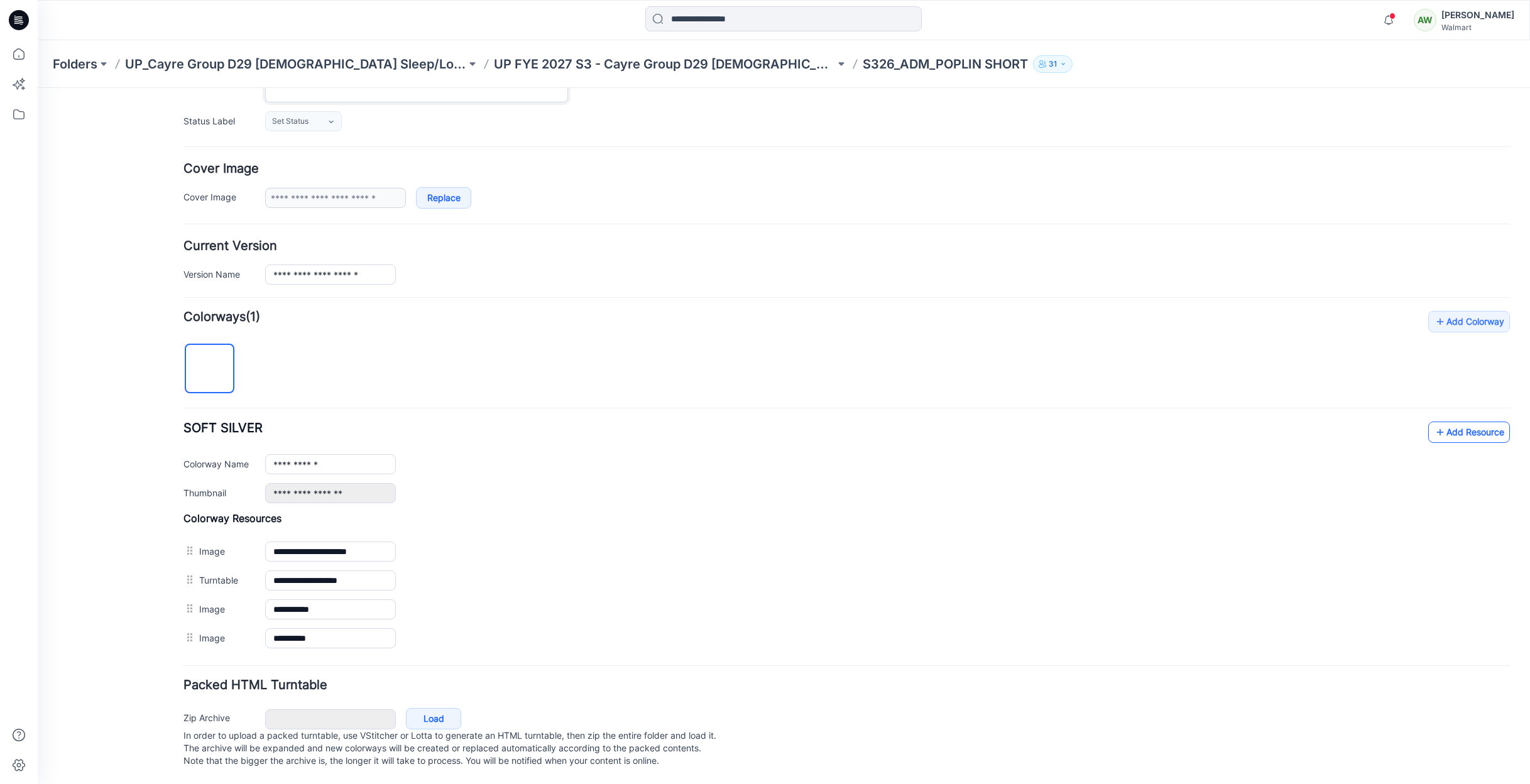
type textarea "**********"
click at [1478, 426] on link "Add Resource" at bounding box center [1469, 432] width 82 height 22
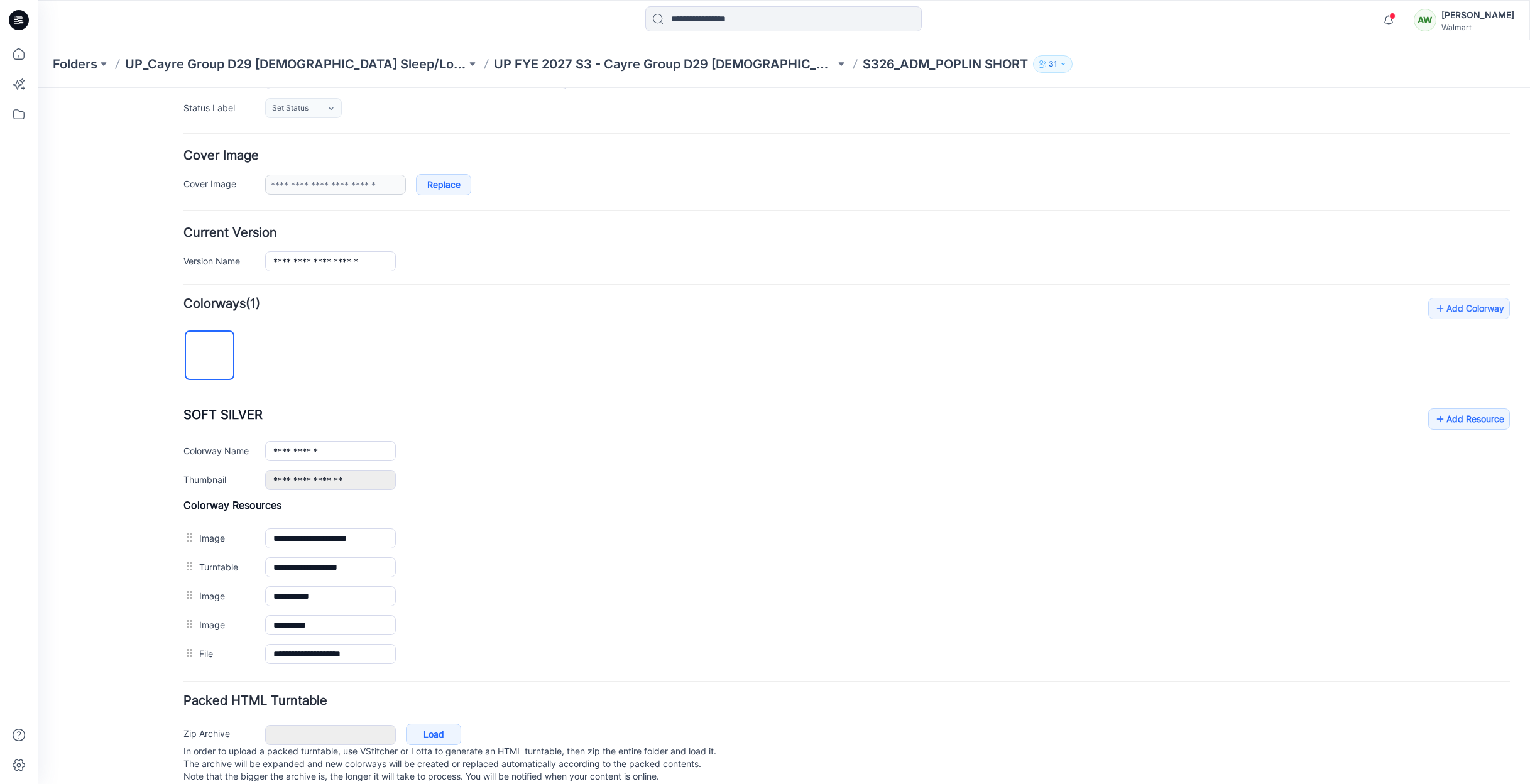
click at [696, 61] on p "UP FYE 2027 S3 - Cayre Group D29 [DEMOGRAPHIC_DATA] Sleepwear" at bounding box center [664, 64] width 341 height 18
